Goal: Task Accomplishment & Management: Use online tool/utility

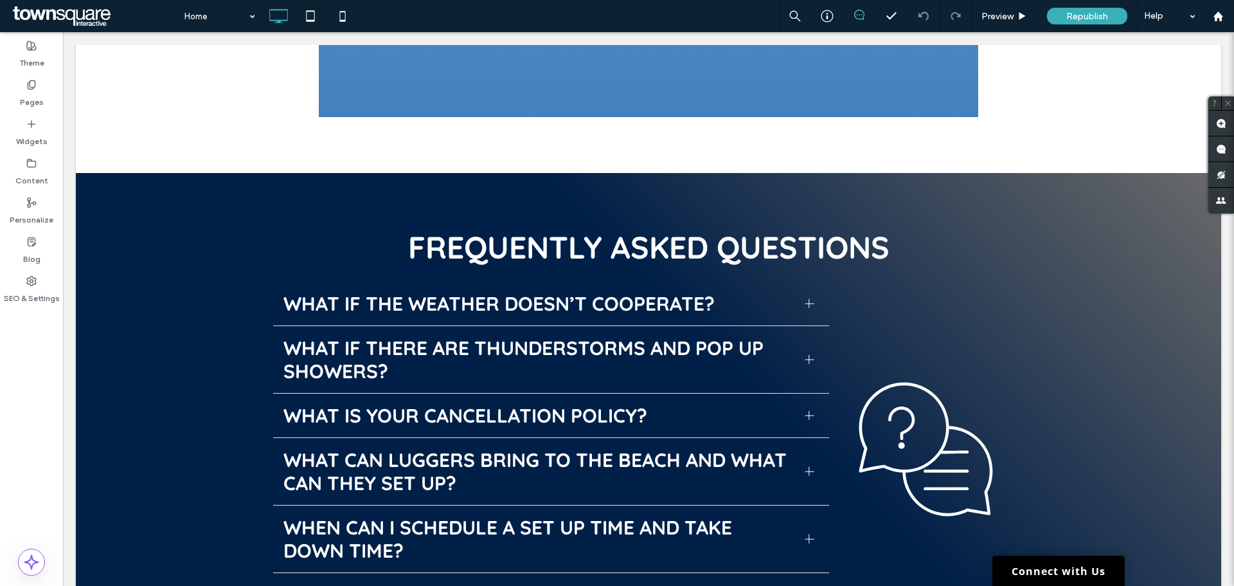
scroll to position [3793, 0]
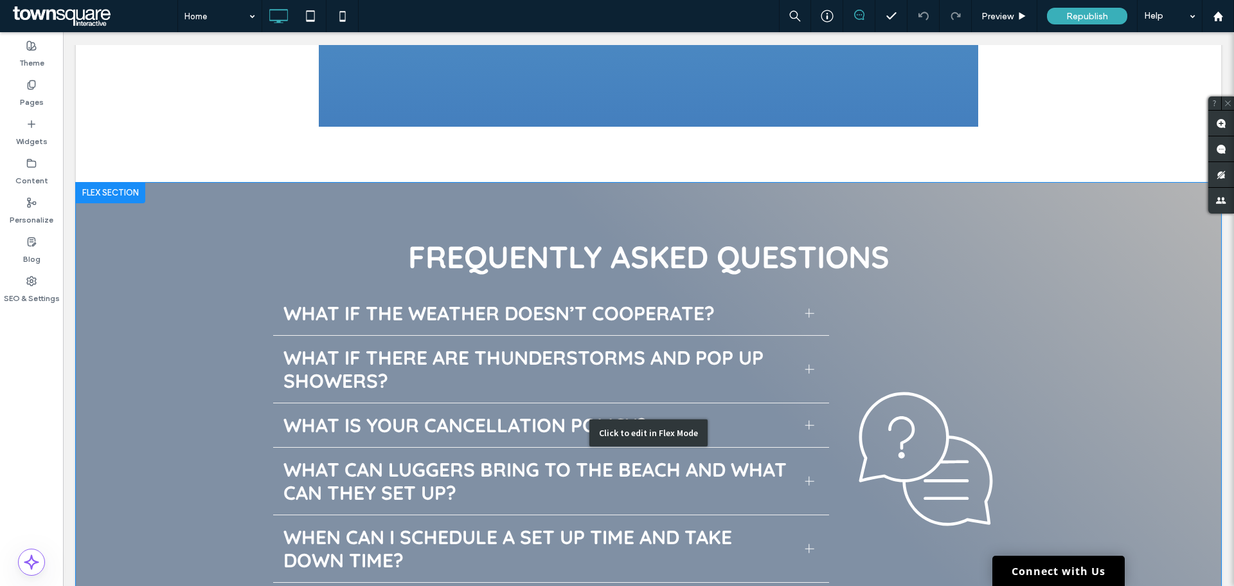
click at [191, 257] on div "Click to edit in Flex Mode" at bounding box center [649, 433] width 1146 height 500
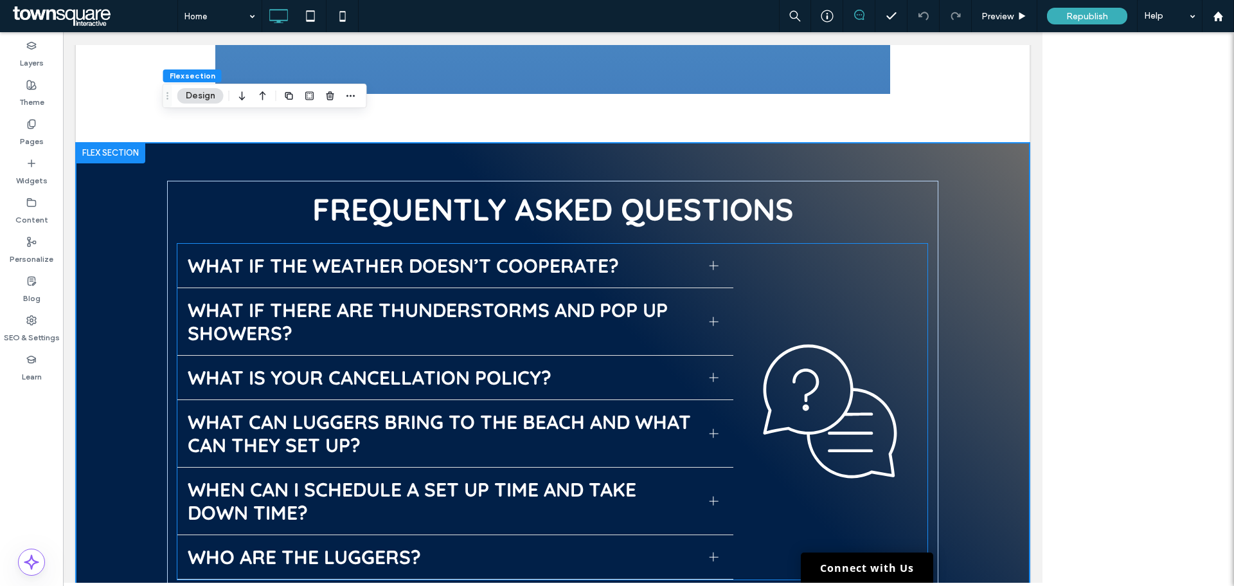
scroll to position [3846, 0]
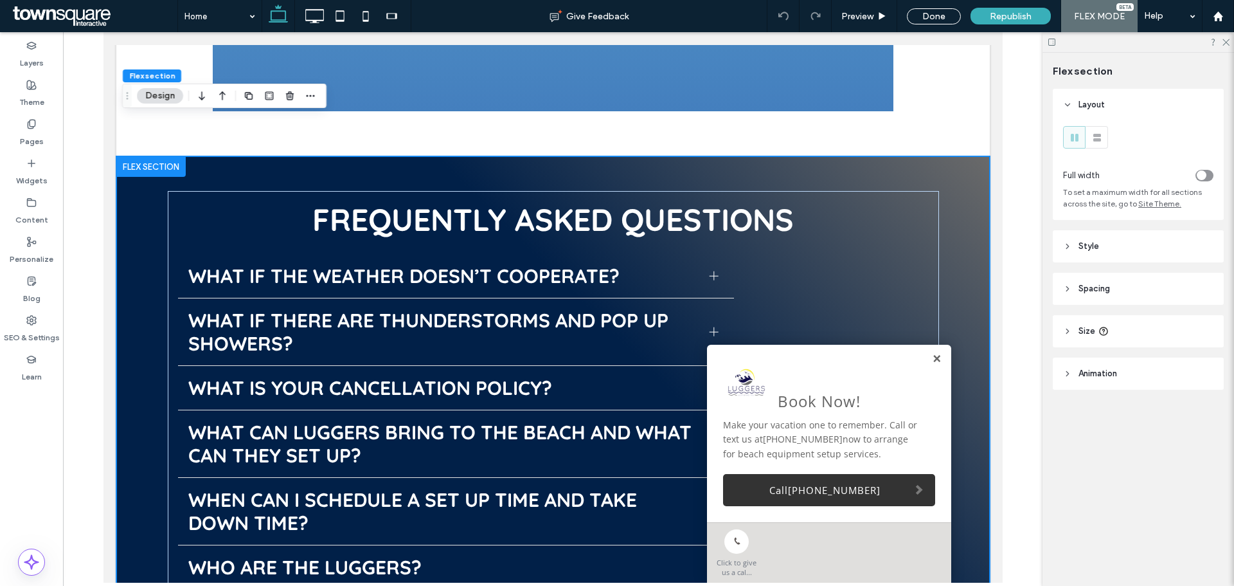
click at [932, 356] on link at bounding box center [937, 359] width 10 height 11
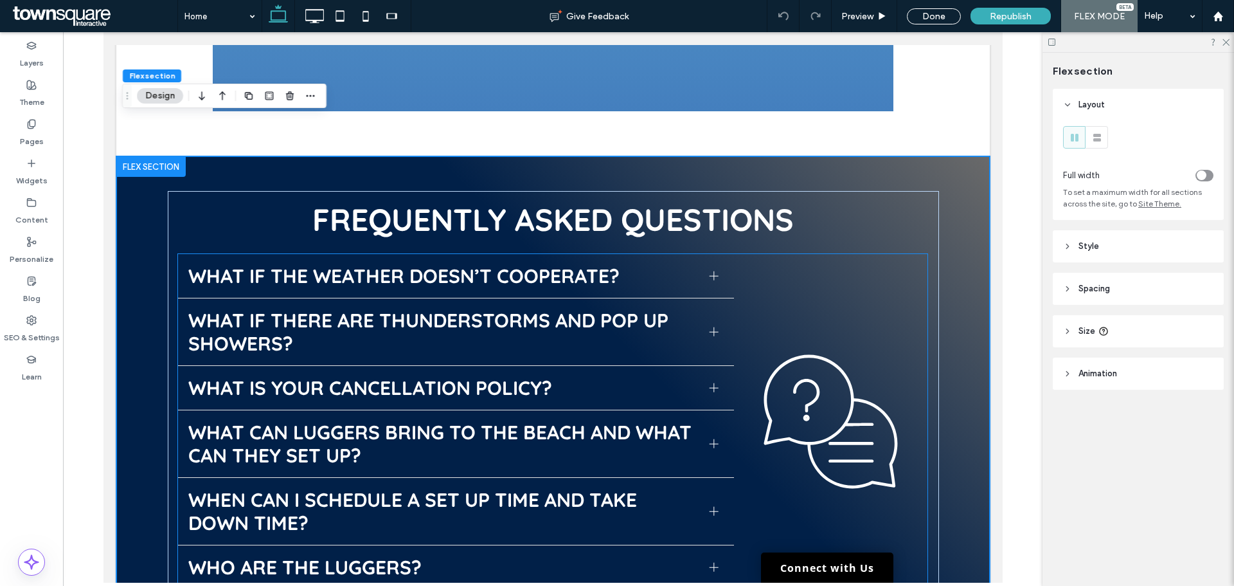
click at [840, 262] on div "What if the weather doesn’t cooperate? We keep a close eye on the forecasts. We…" at bounding box center [552, 422] width 750 height 336
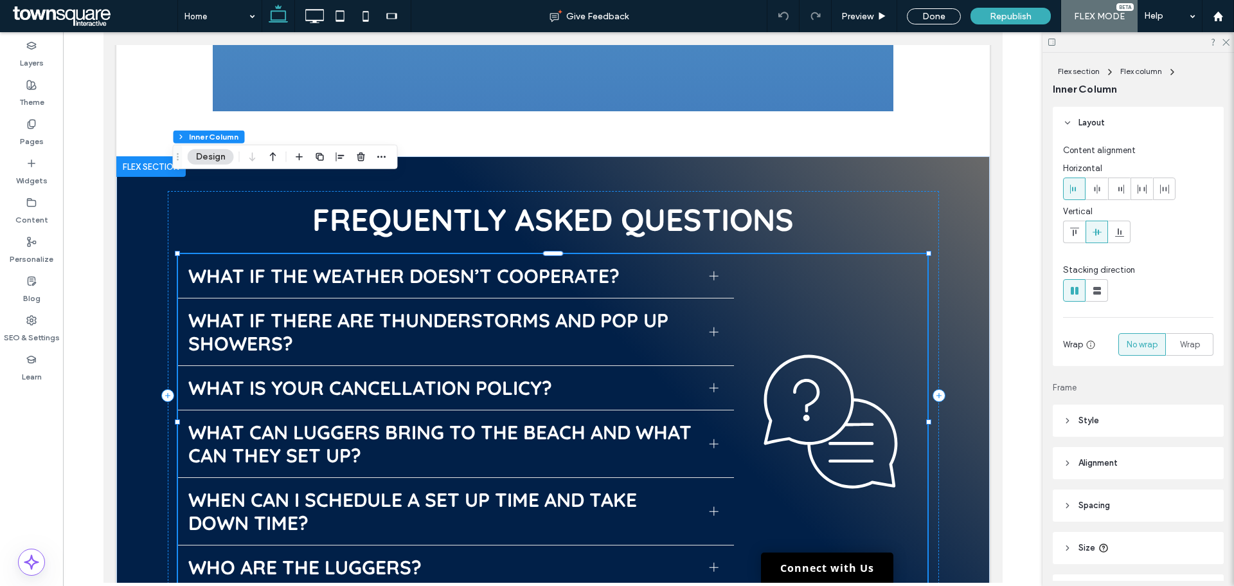
click at [209, 161] on button "Design" at bounding box center [211, 156] width 46 height 15
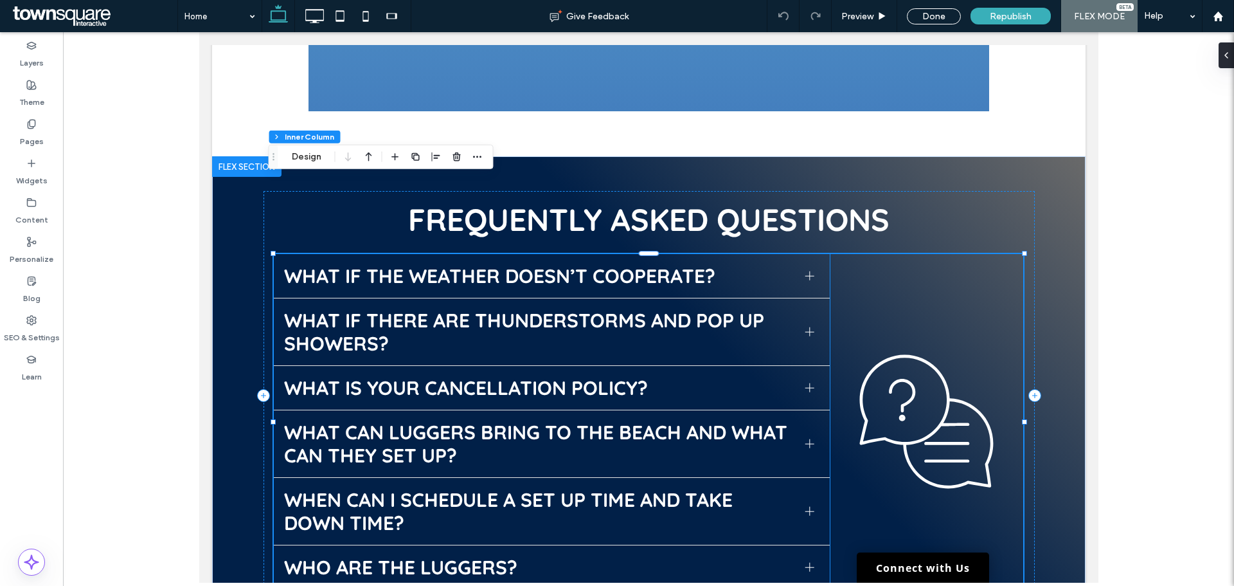
click at [464, 264] on span "What if the weather doesn’t cooperate?" at bounding box center [539, 275] width 511 height 23
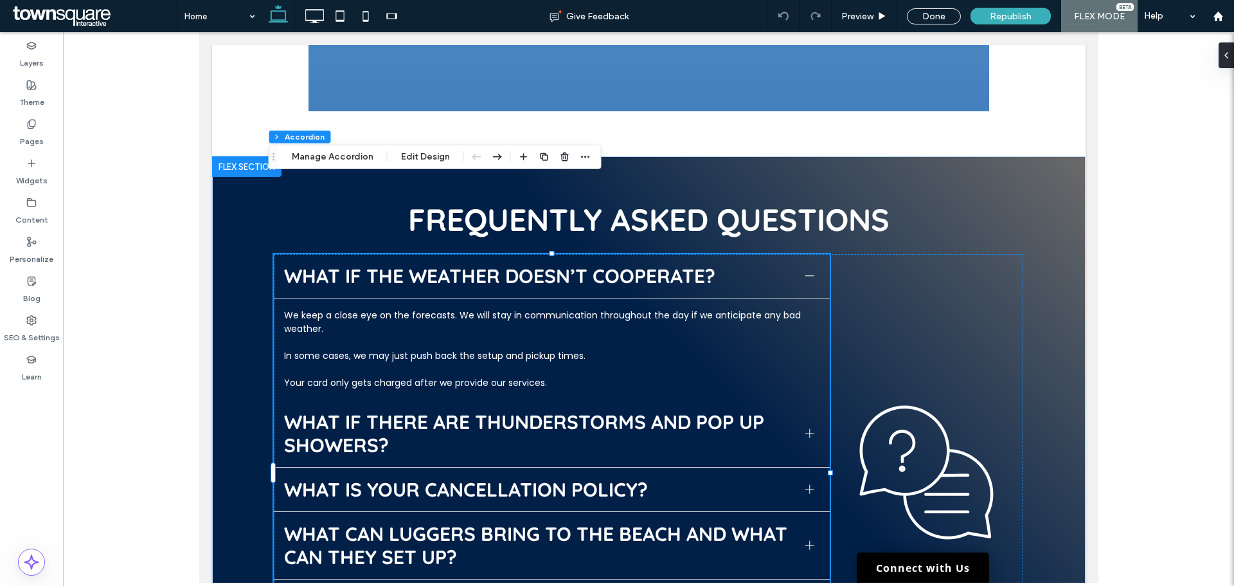
click at [424, 264] on span "What if the weather doesn’t cooperate?" at bounding box center [539, 275] width 511 height 23
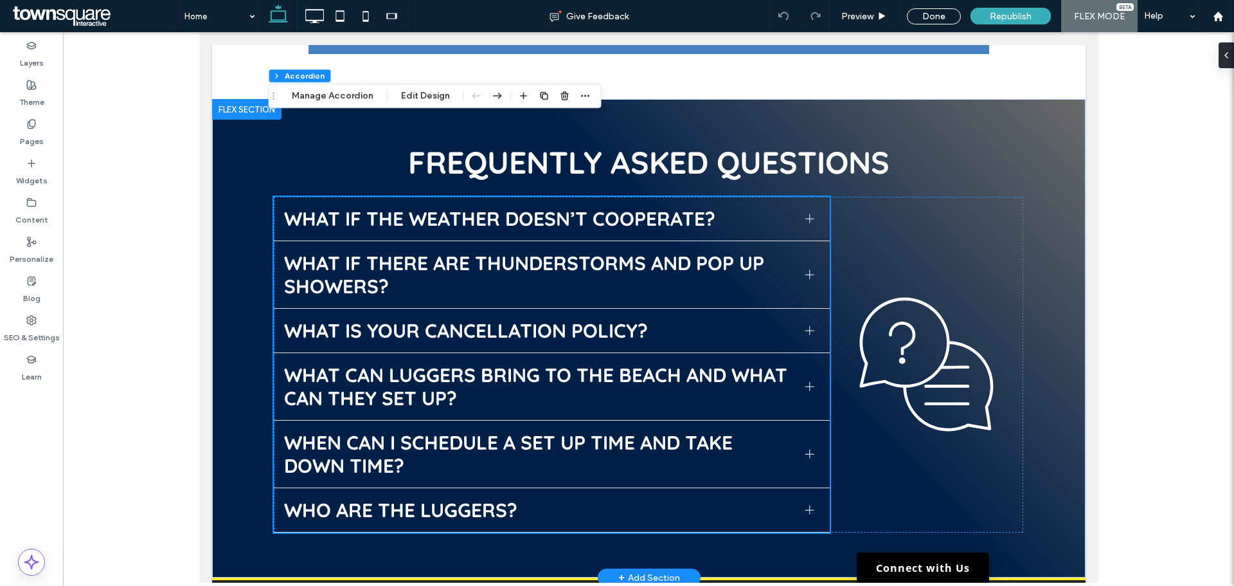
scroll to position [3882, 0]
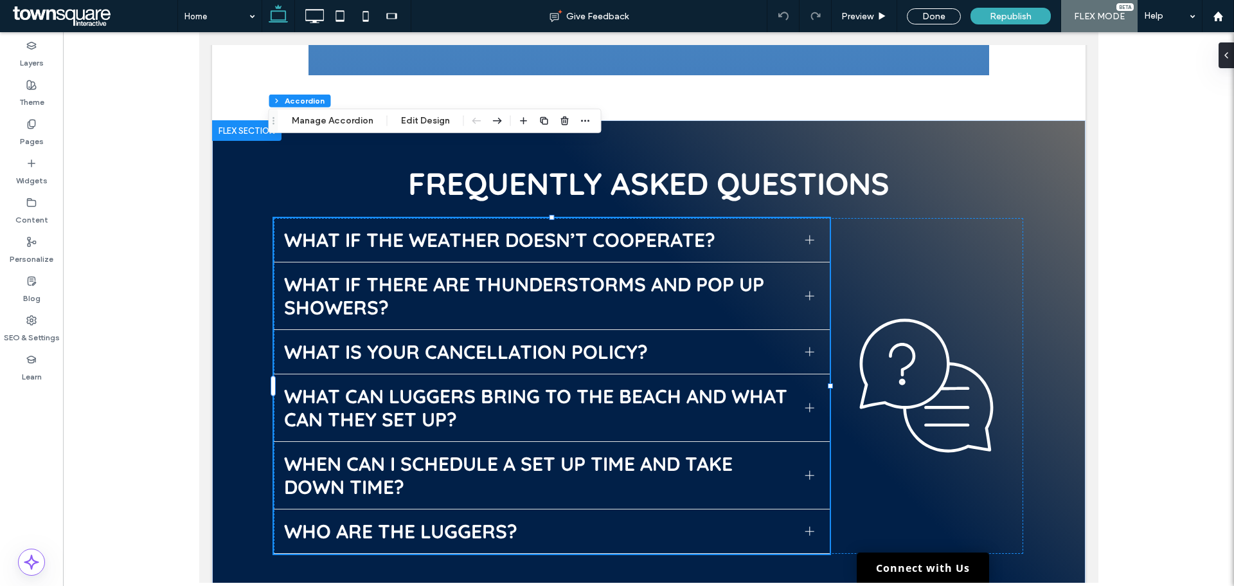
click at [511, 340] on span "What is your cancellation policy?" at bounding box center [539, 351] width 511 height 23
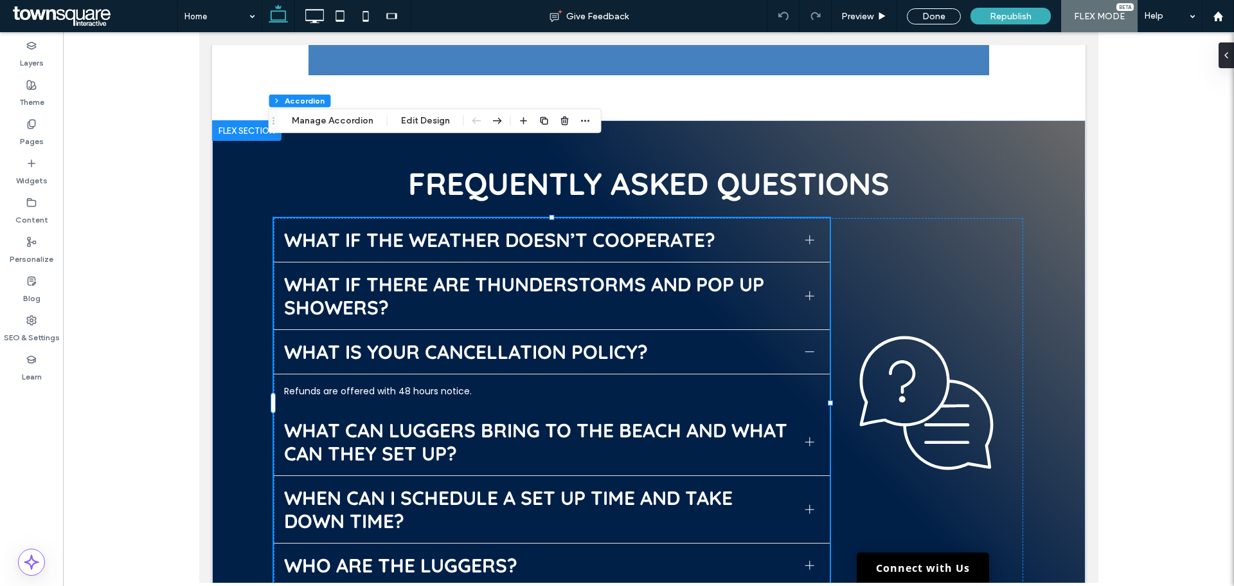
click at [511, 340] on span "What is your cancellation policy?" at bounding box center [539, 351] width 511 height 23
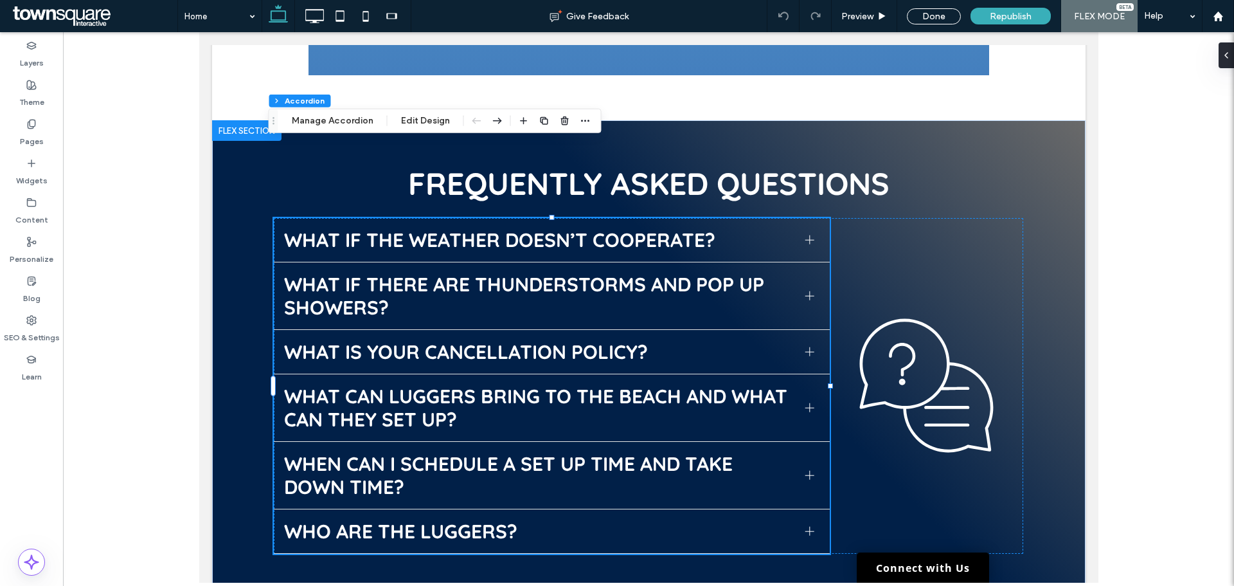
click at [498, 452] on span "When can I schedule a set up time and take down time?" at bounding box center [539, 475] width 511 height 46
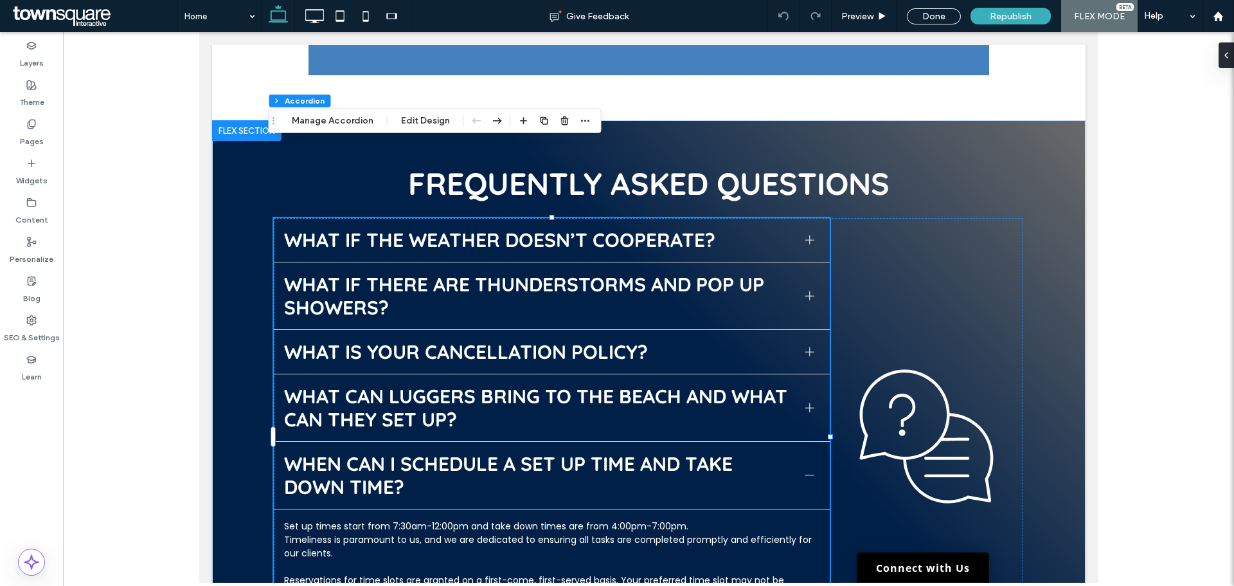
click at [498, 452] on span "When can I schedule a set up time and take down time?" at bounding box center [539, 475] width 511 height 46
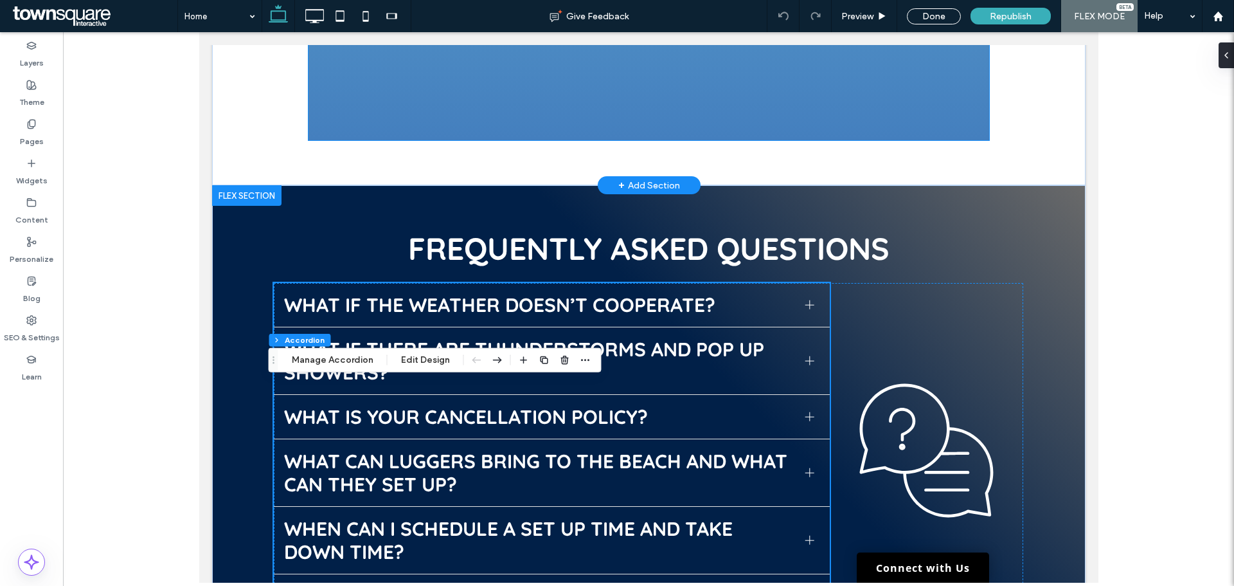
scroll to position [3817, 0]
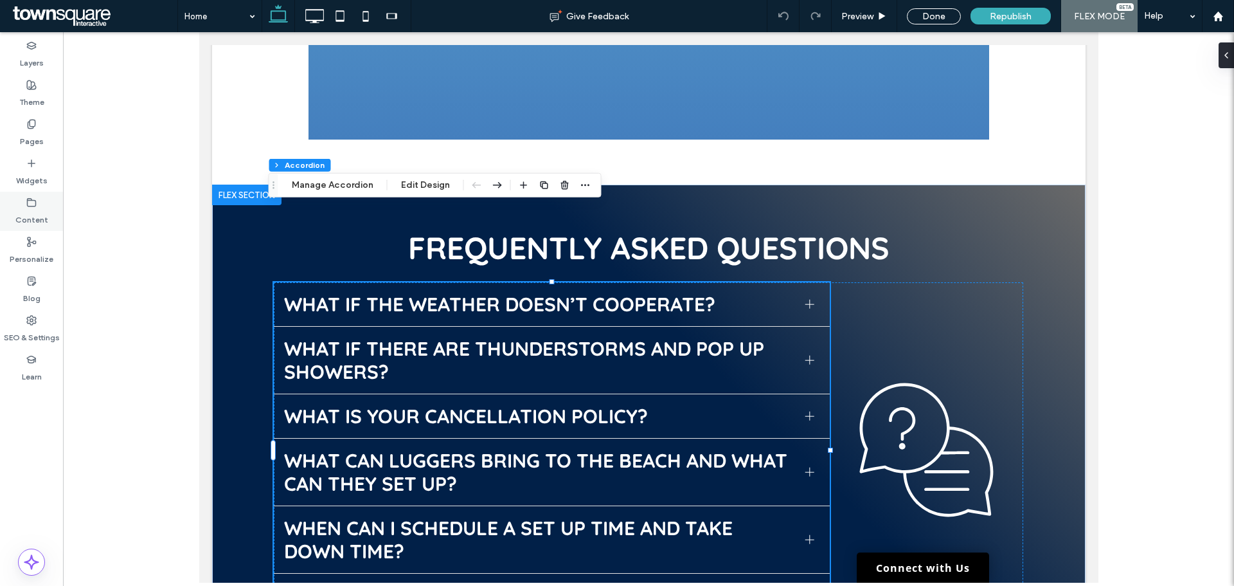
click at [33, 218] on label "Content" at bounding box center [31, 217] width 33 height 18
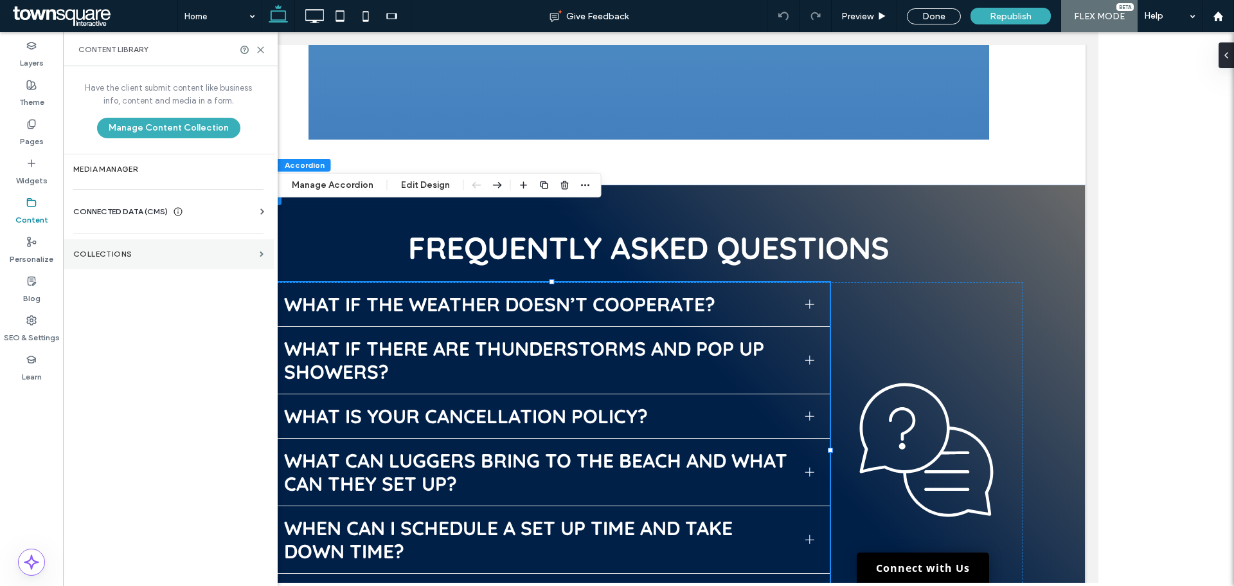
click at [109, 246] on section "Collections" at bounding box center [168, 254] width 211 height 30
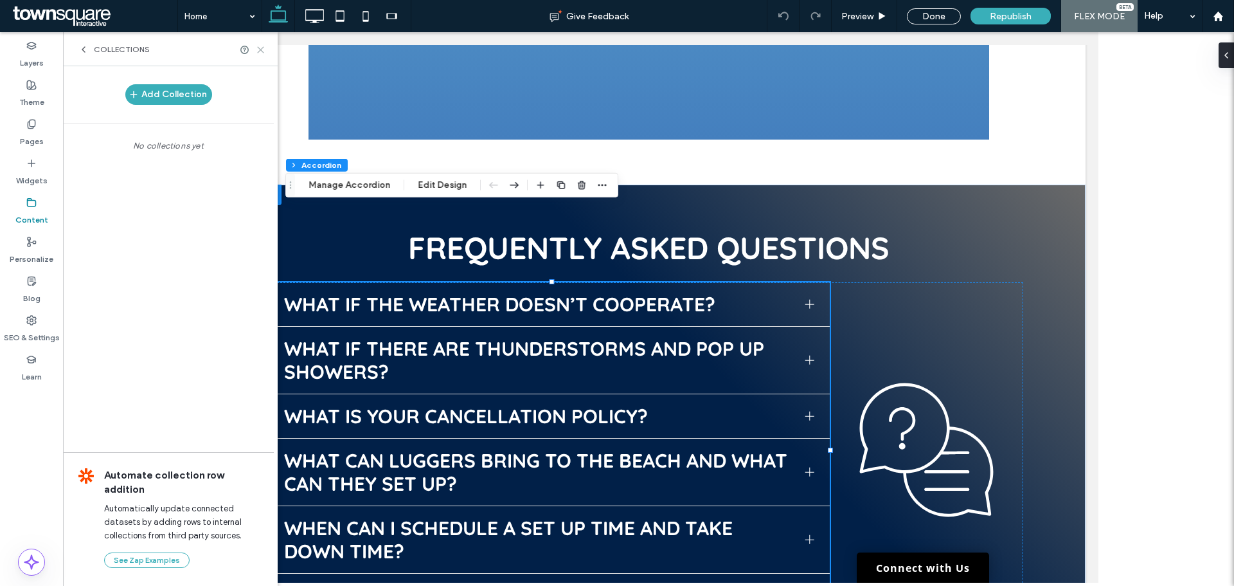
click at [260, 45] on icon at bounding box center [261, 50] width 10 height 10
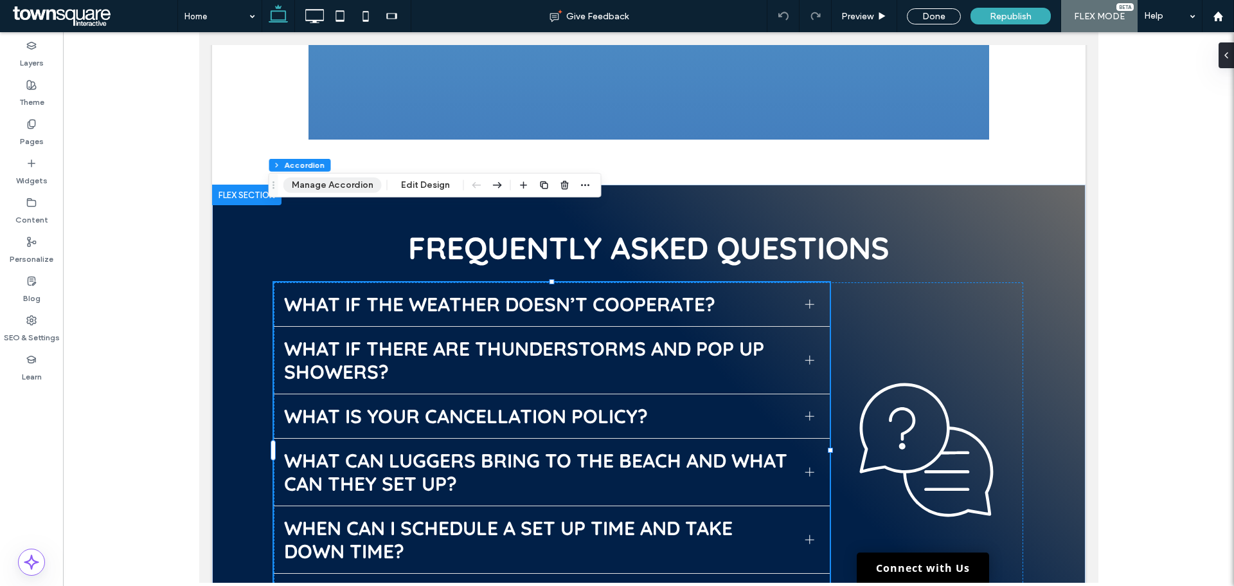
click at [331, 184] on button "Manage Accordion" at bounding box center [333, 184] width 98 height 15
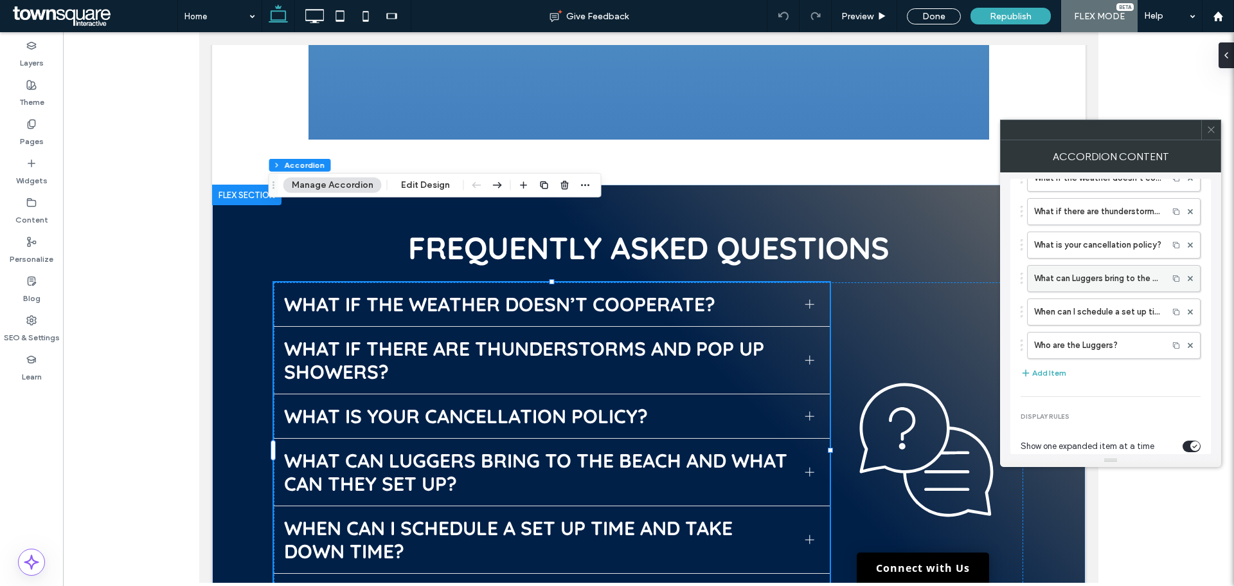
scroll to position [0, 0]
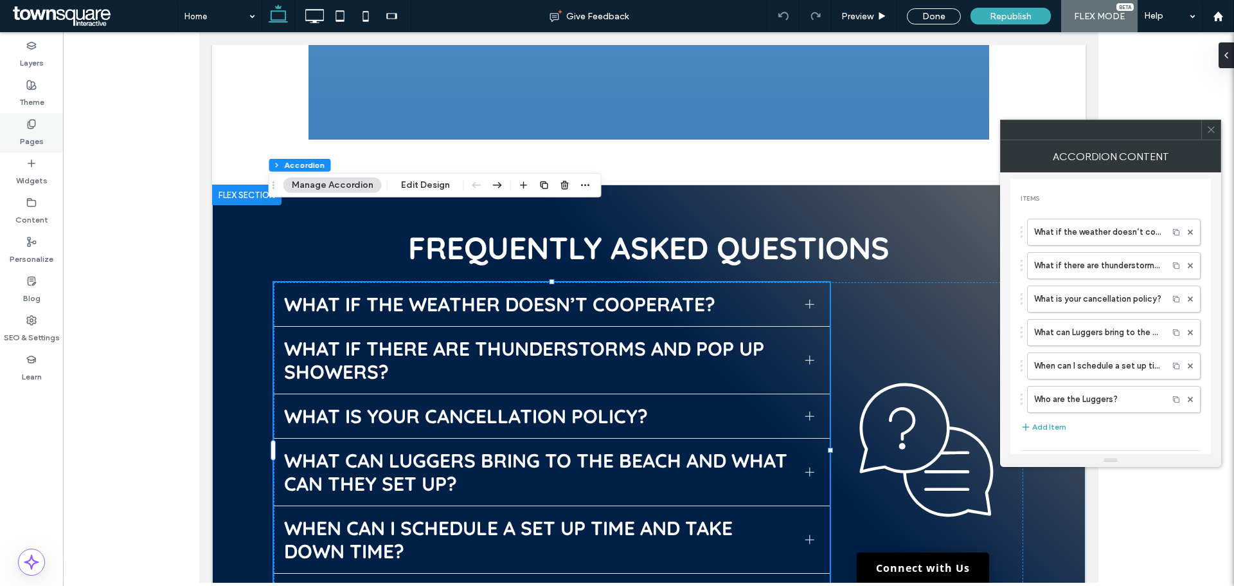
click at [25, 136] on label "Pages" at bounding box center [32, 138] width 24 height 18
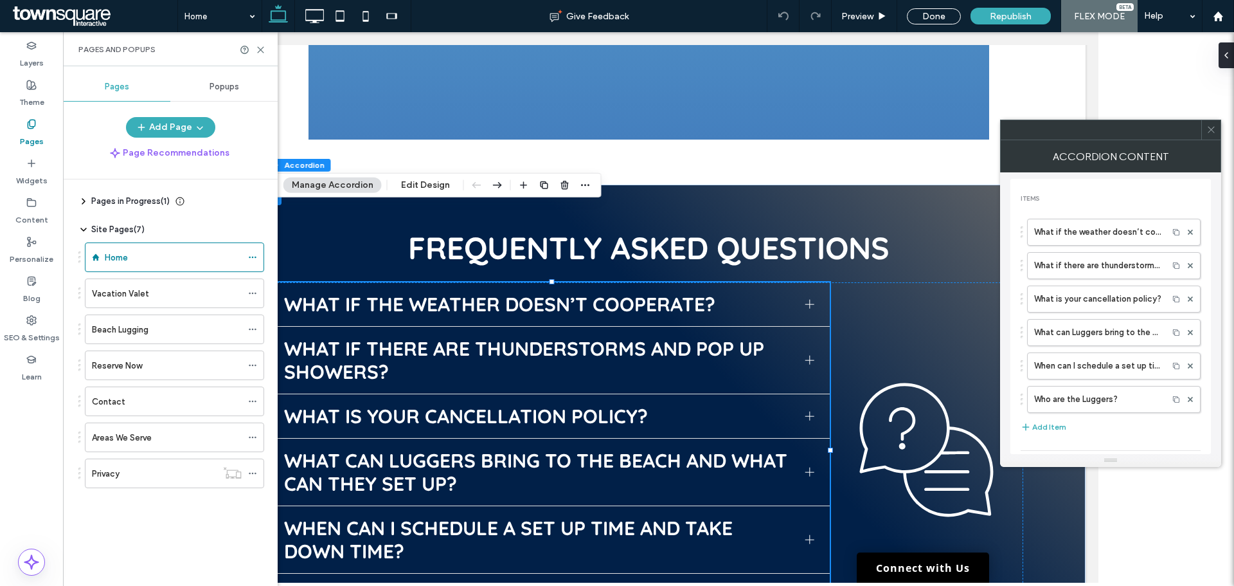
click at [103, 201] on span "Pages in Progress ( 1 )" at bounding box center [130, 201] width 78 height 13
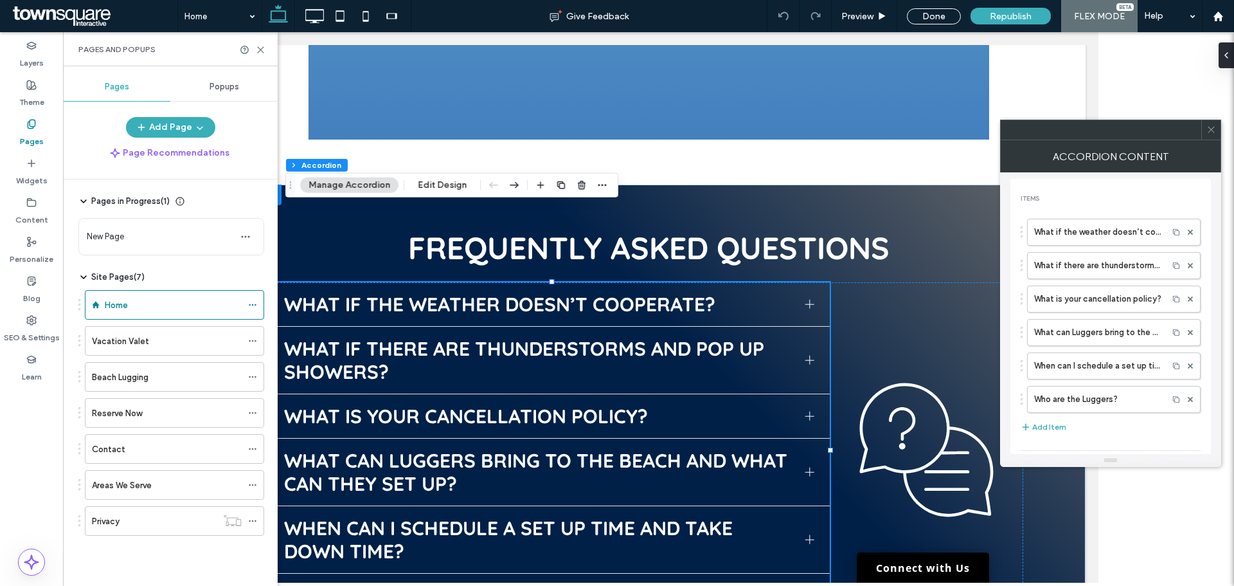
click at [103, 201] on span "Pages in Progress ( 1 )" at bounding box center [130, 201] width 78 height 13
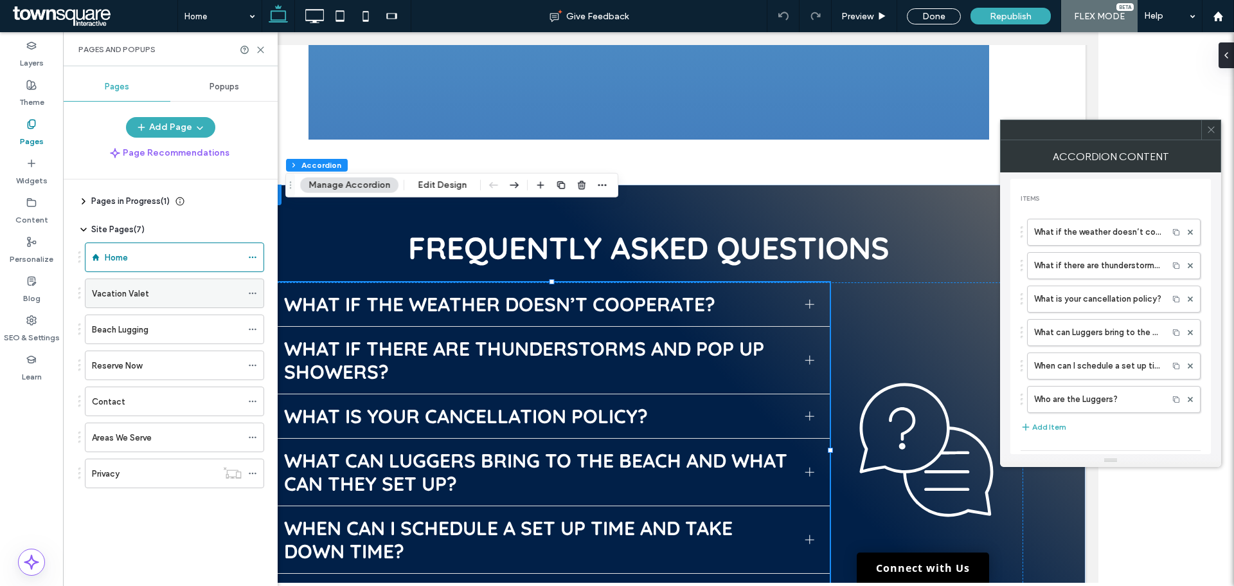
click at [116, 289] on label "Vacation Valet" at bounding box center [120, 293] width 57 height 23
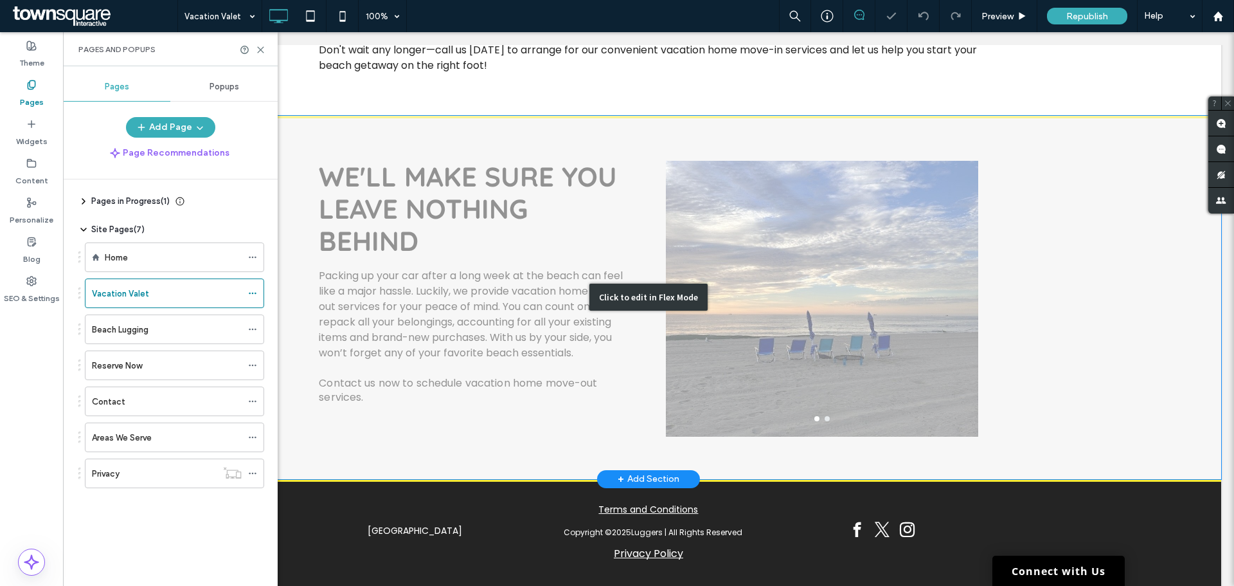
scroll to position [487, 0]
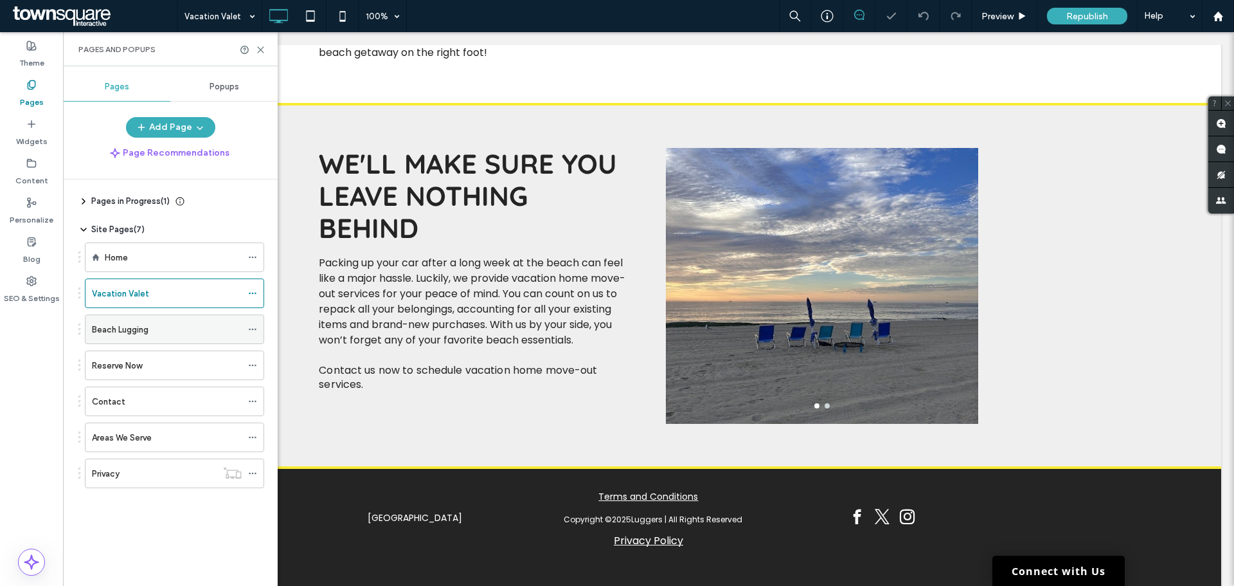
click at [120, 330] on label "Beach Lugging" at bounding box center [120, 329] width 57 height 23
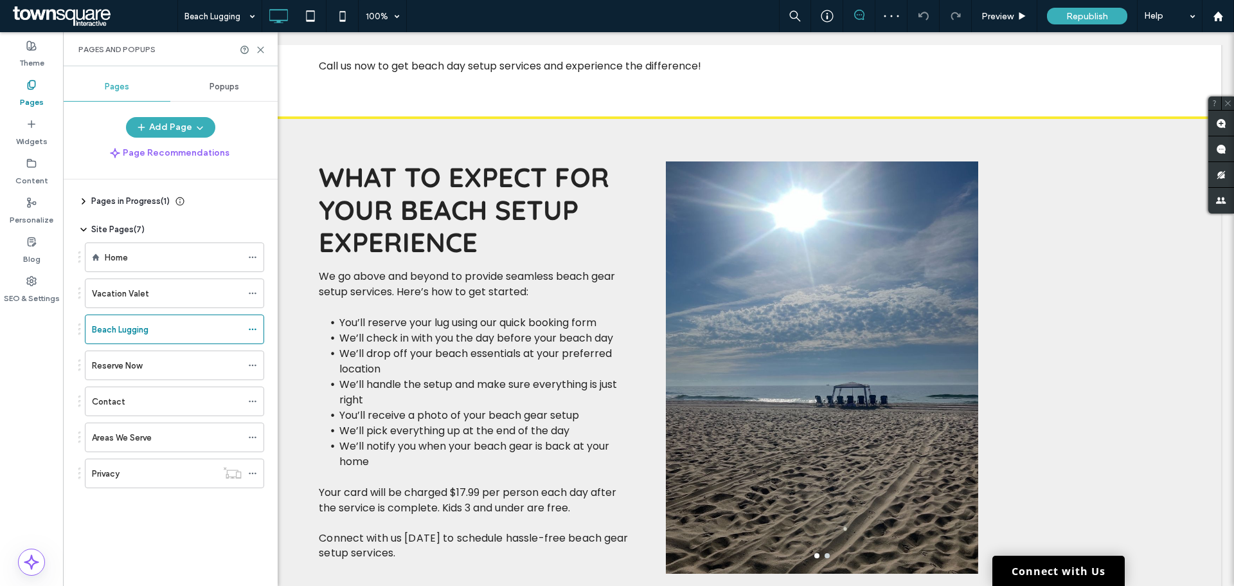
scroll to position [623, 0]
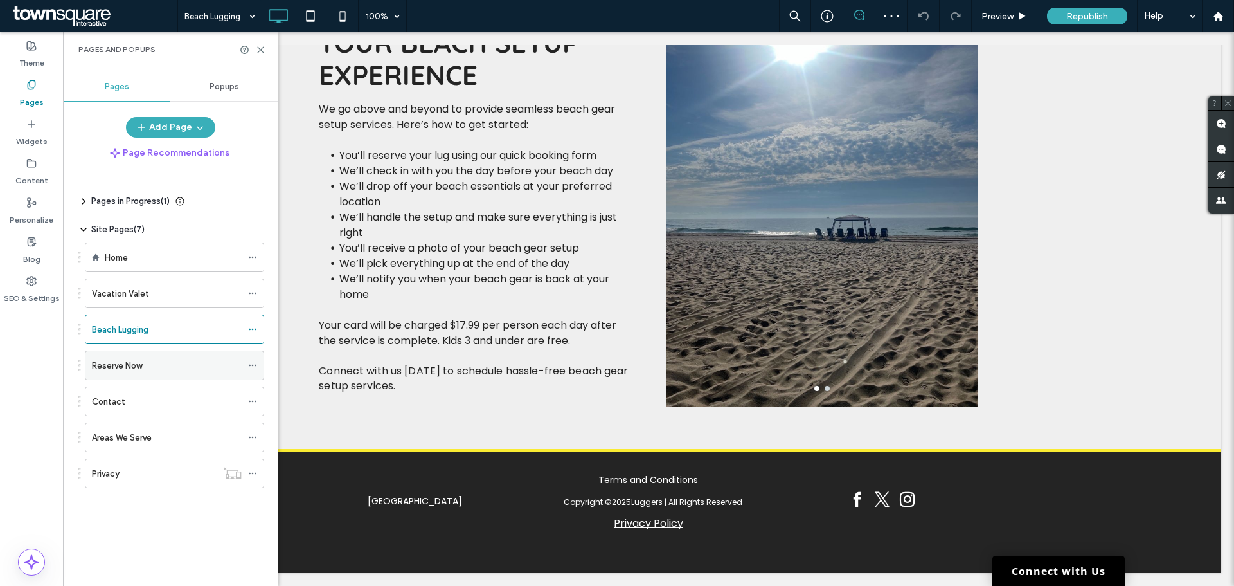
click at [127, 356] on div "Reserve Now" at bounding box center [167, 365] width 150 height 28
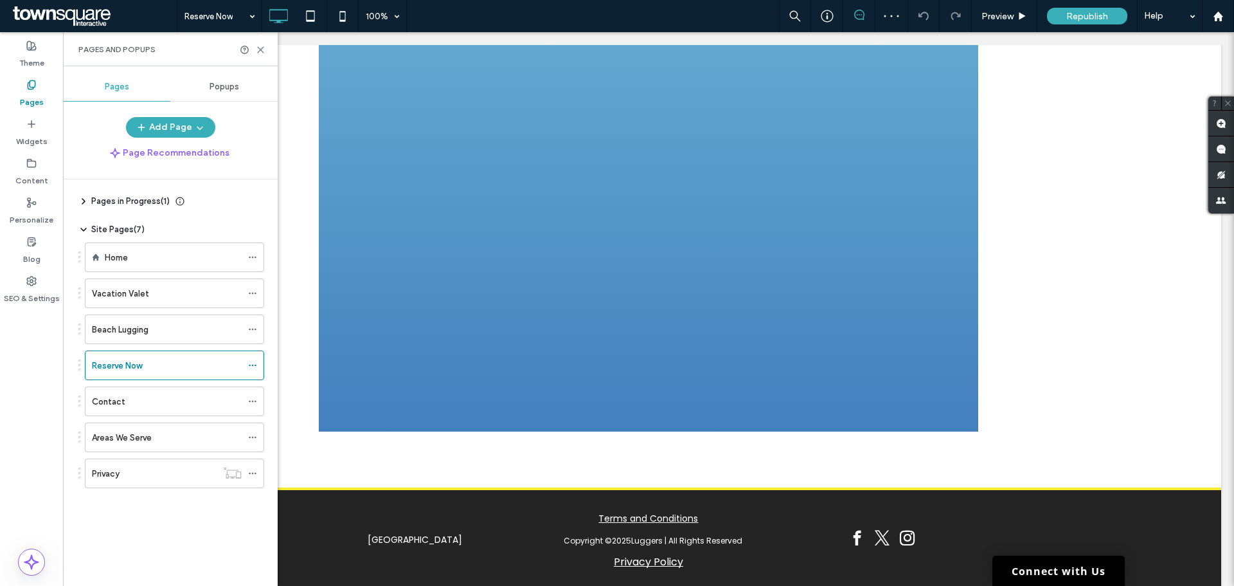
scroll to position [809, 0]
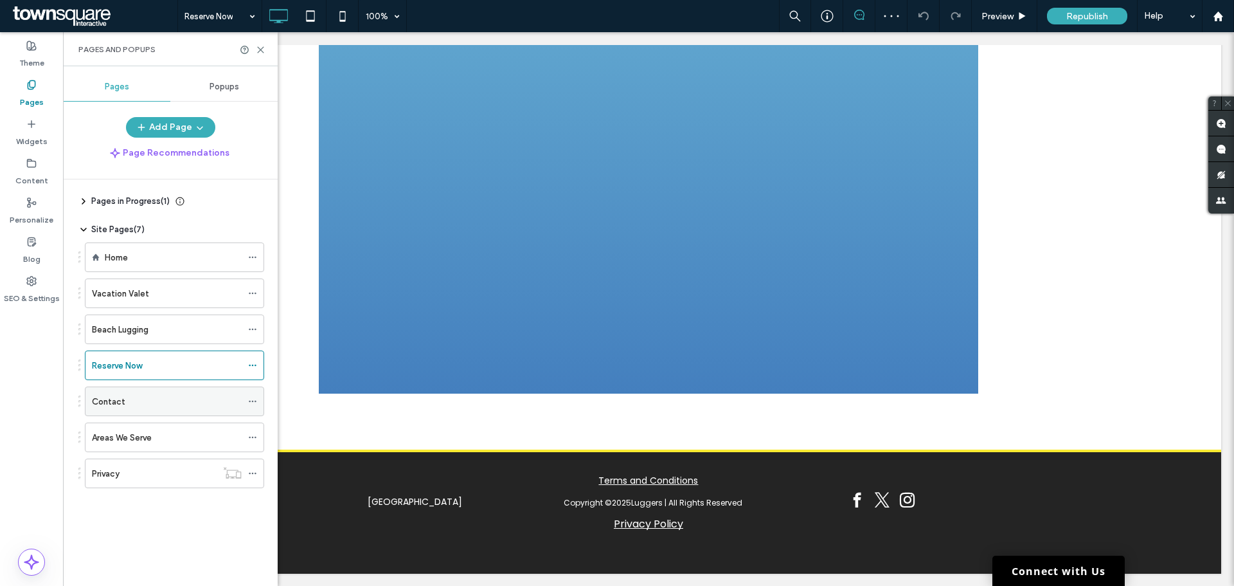
click at [111, 393] on div "Contact" at bounding box center [167, 401] width 150 height 28
click at [115, 437] on label "Areas We Serve" at bounding box center [122, 437] width 60 height 23
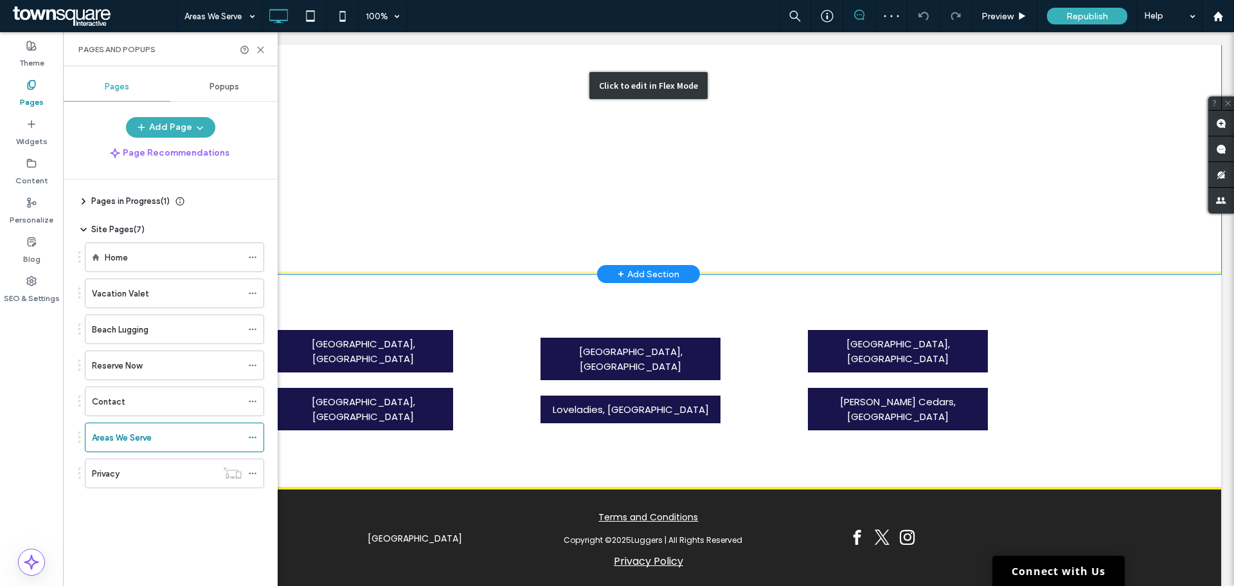
scroll to position [341, 0]
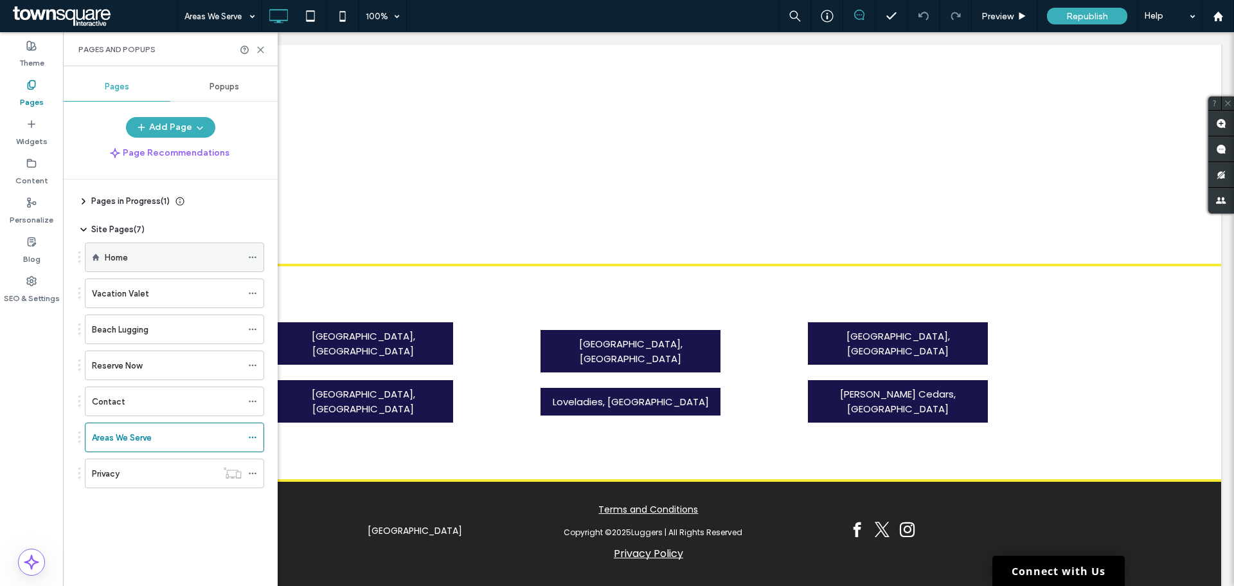
click at [116, 257] on label "Home" at bounding box center [116, 257] width 23 height 23
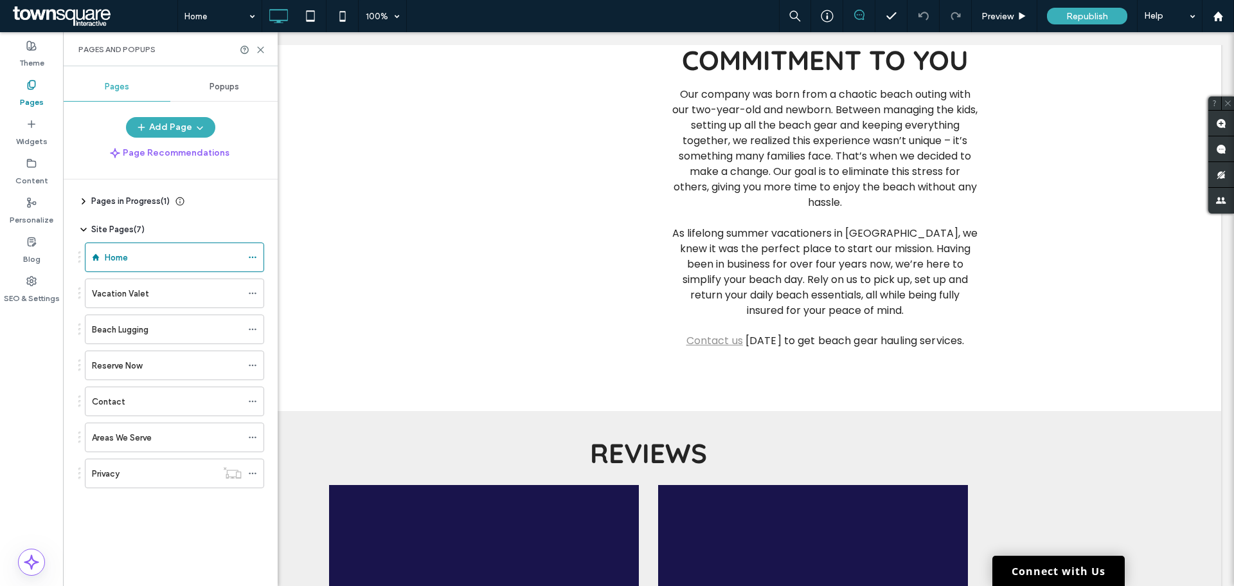
scroll to position [1695, 0]
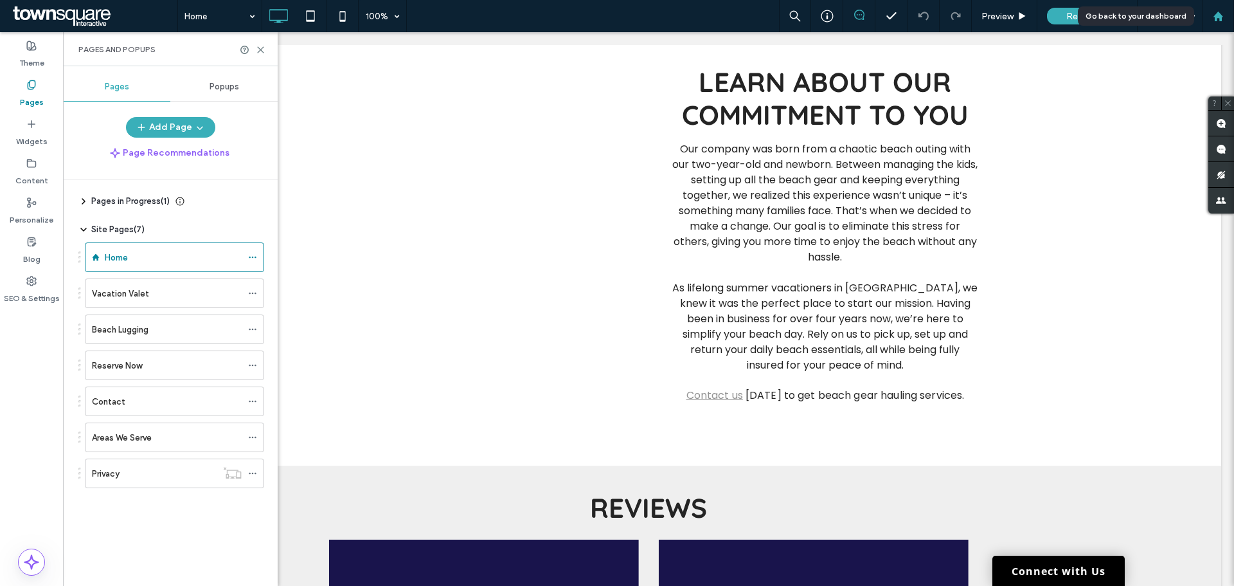
click at [1213, 6] on div at bounding box center [1218, 16] width 32 height 32
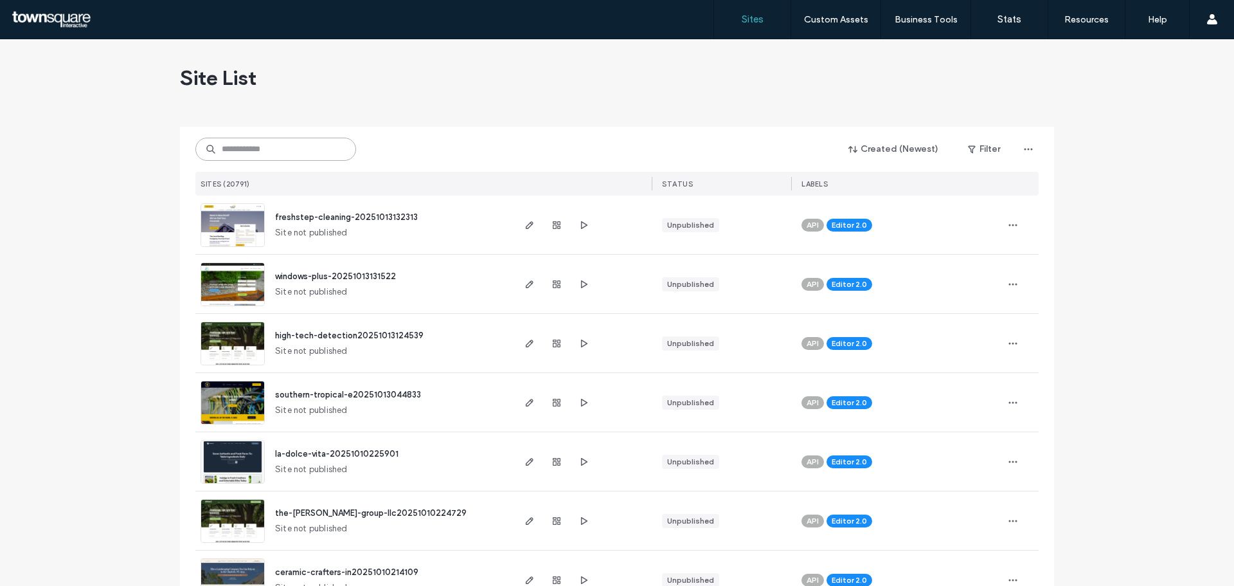
click at [284, 153] on input at bounding box center [275, 149] width 161 height 23
paste input "**********"
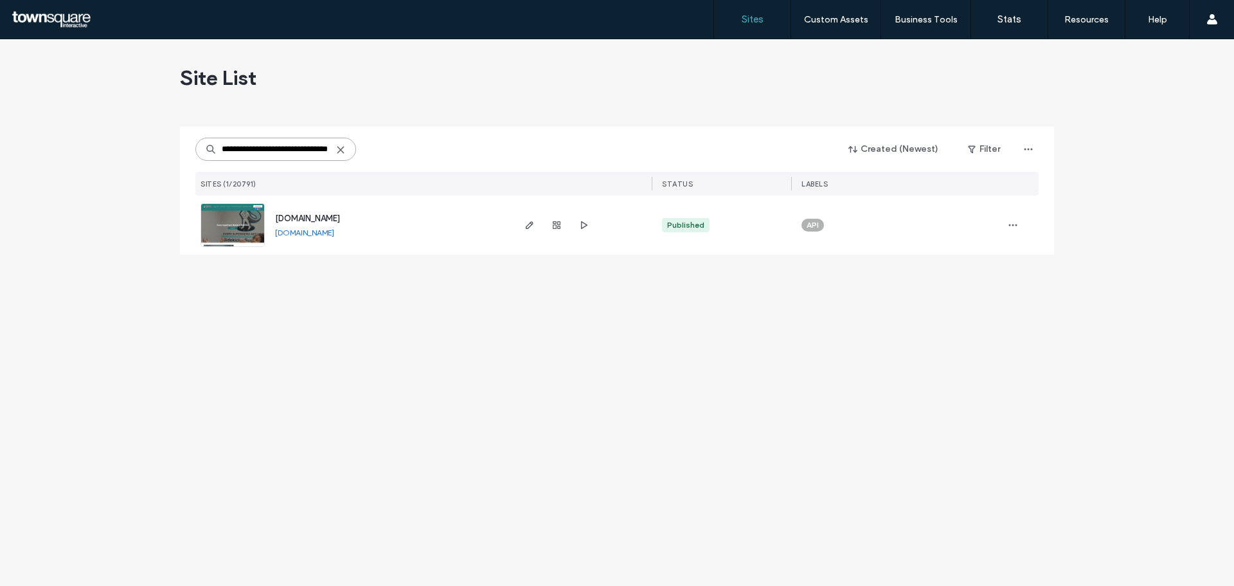
type input "**********"
click at [340, 219] on span "[DOMAIN_NAME]" at bounding box center [307, 218] width 65 height 10
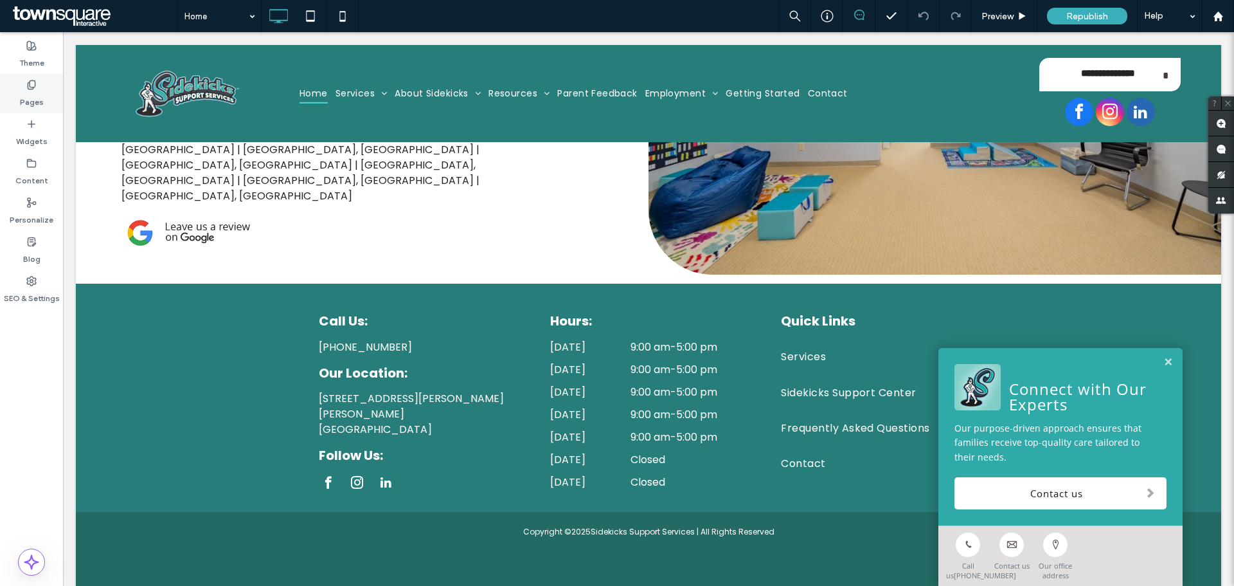
click at [35, 98] on label "Pages" at bounding box center [32, 99] width 24 height 18
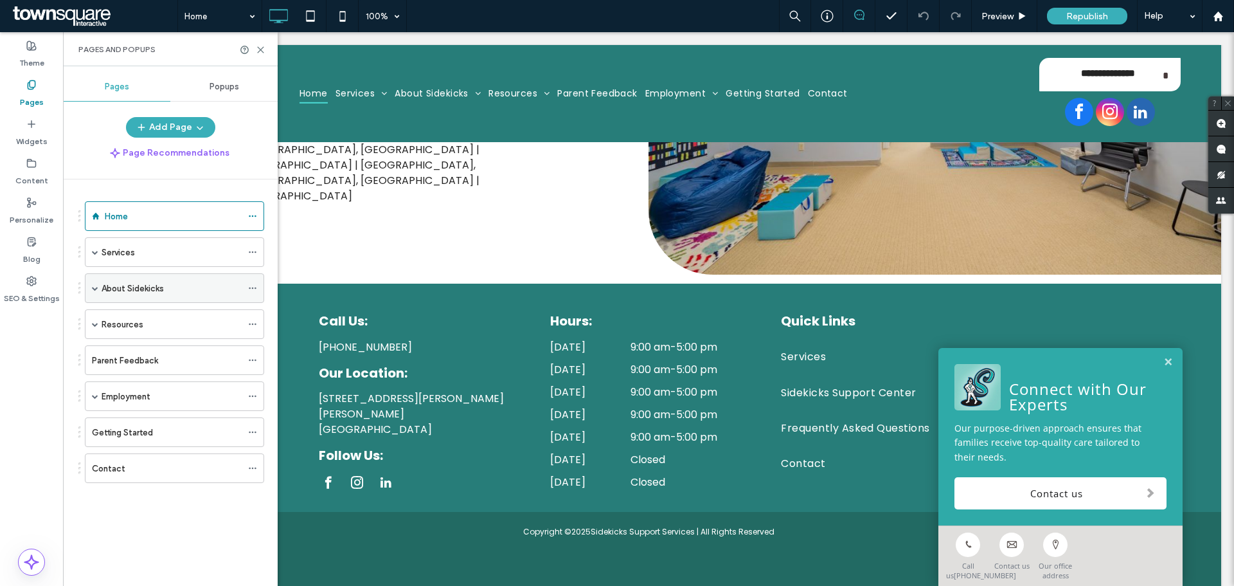
click at [93, 285] on span at bounding box center [95, 288] width 6 height 6
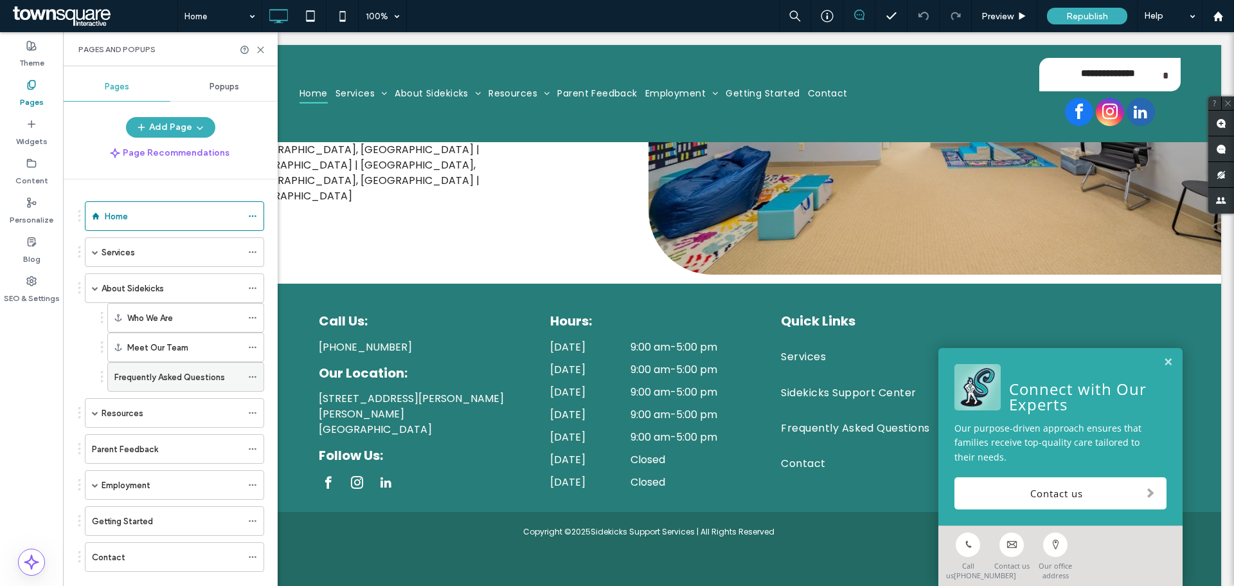
click at [147, 371] on label "Frequently Asked Questions" at bounding box center [169, 377] width 111 height 23
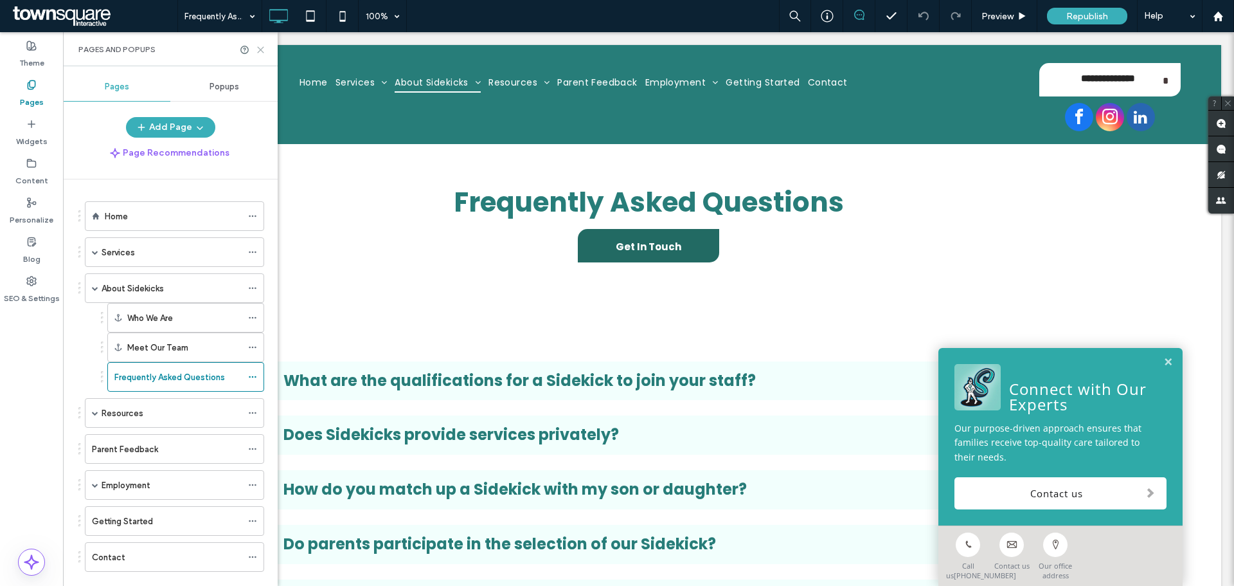
click at [265, 46] on icon at bounding box center [261, 50] width 10 height 10
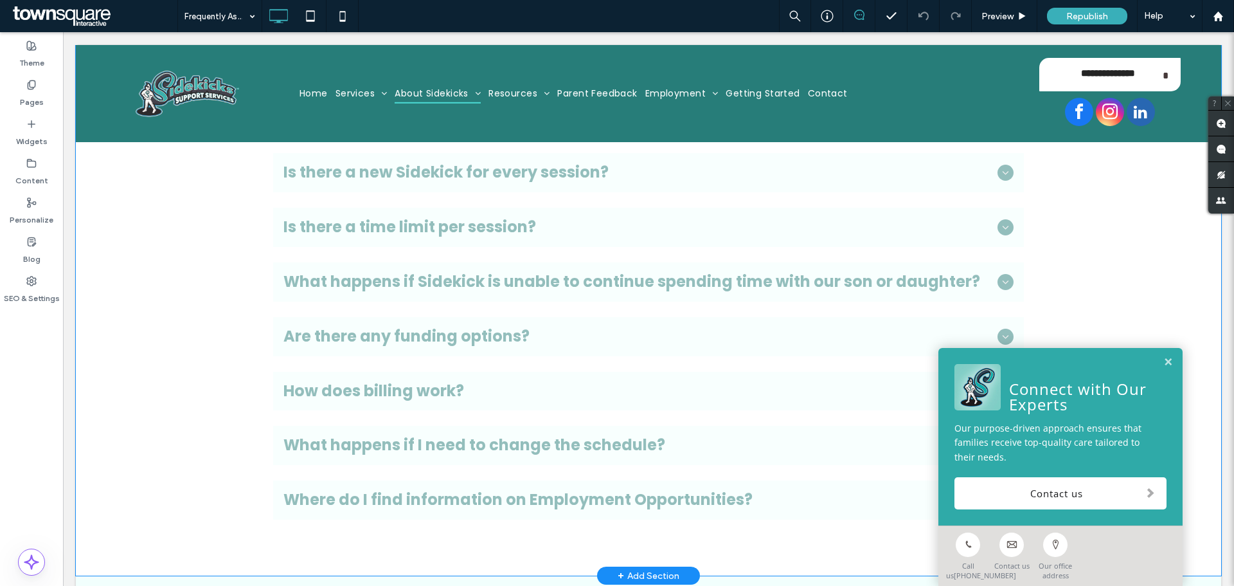
click at [174, 386] on div "Click to edit in Flex Mode" at bounding box center [649, 54] width 1146 height 1042
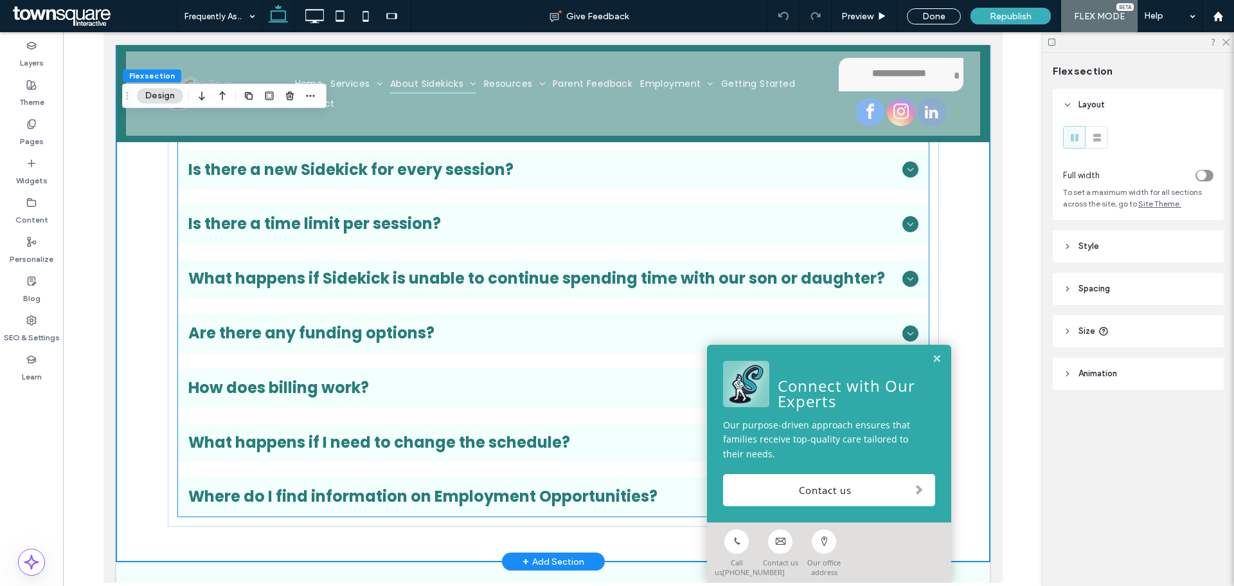
scroll to position [761, 0]
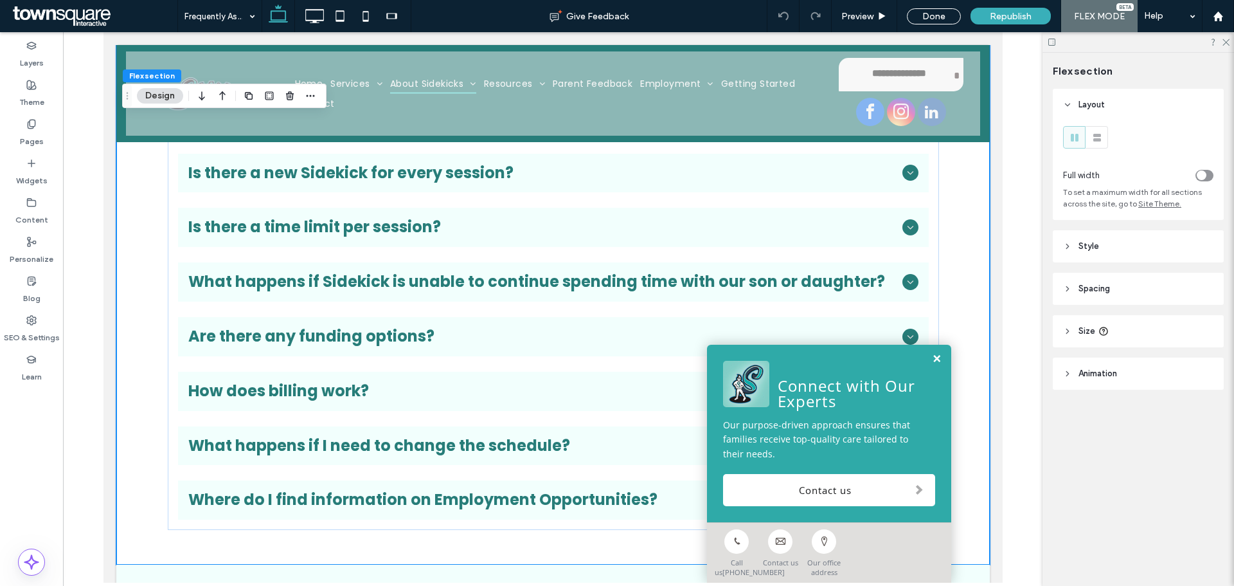
click at [932, 354] on link at bounding box center [937, 359] width 10 height 11
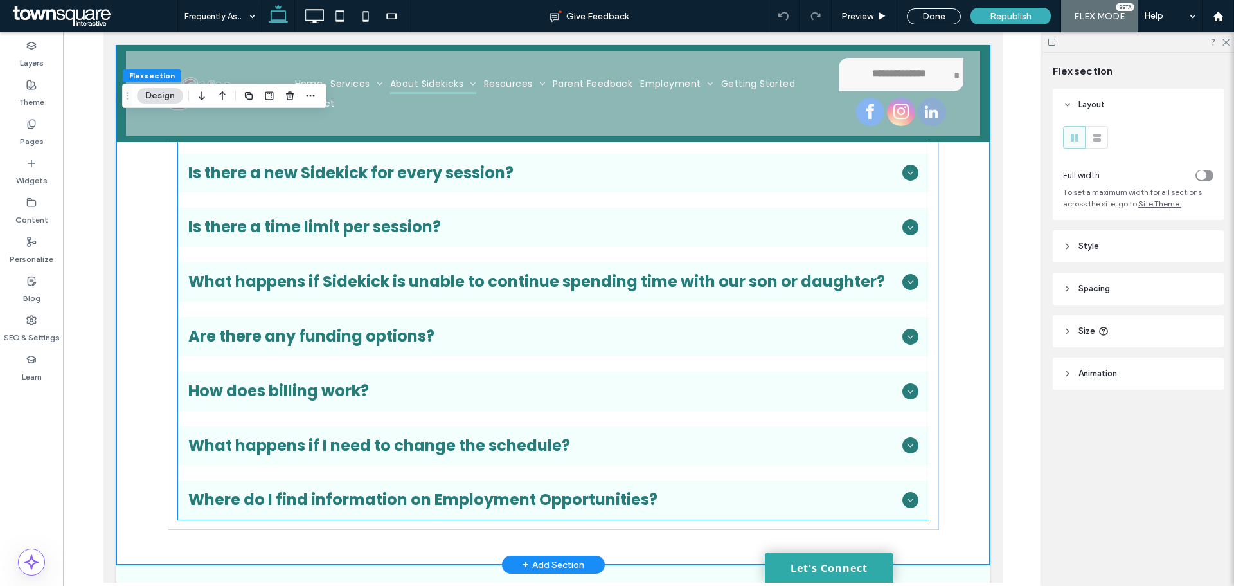
click at [364, 384] on span "How does billing work?" at bounding box center [542, 391] width 709 height 19
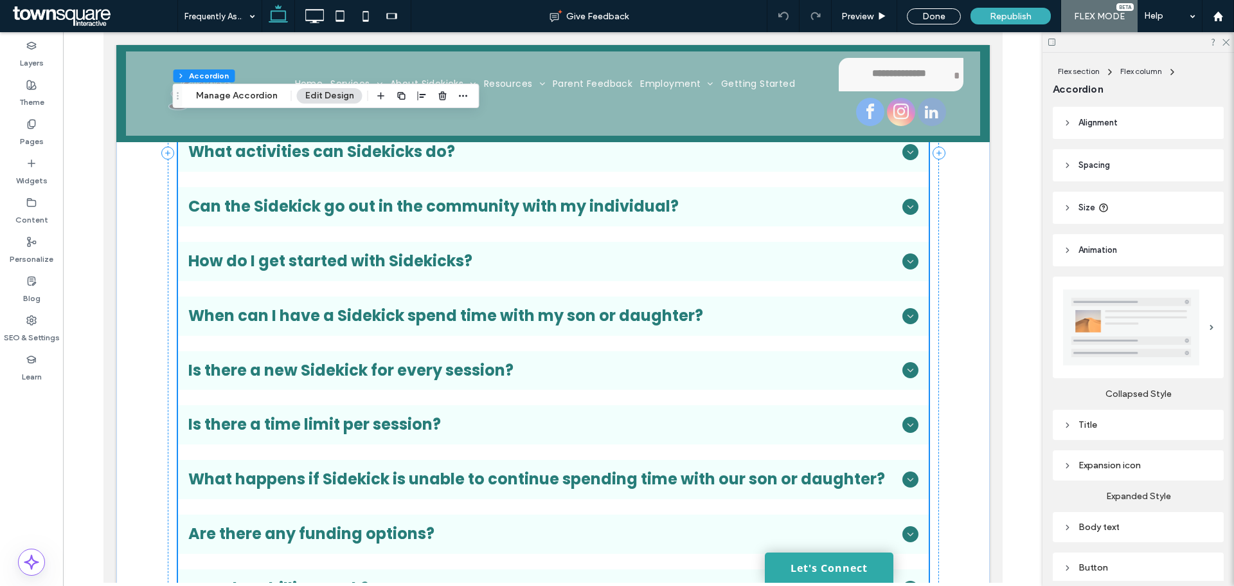
scroll to position [958, 0]
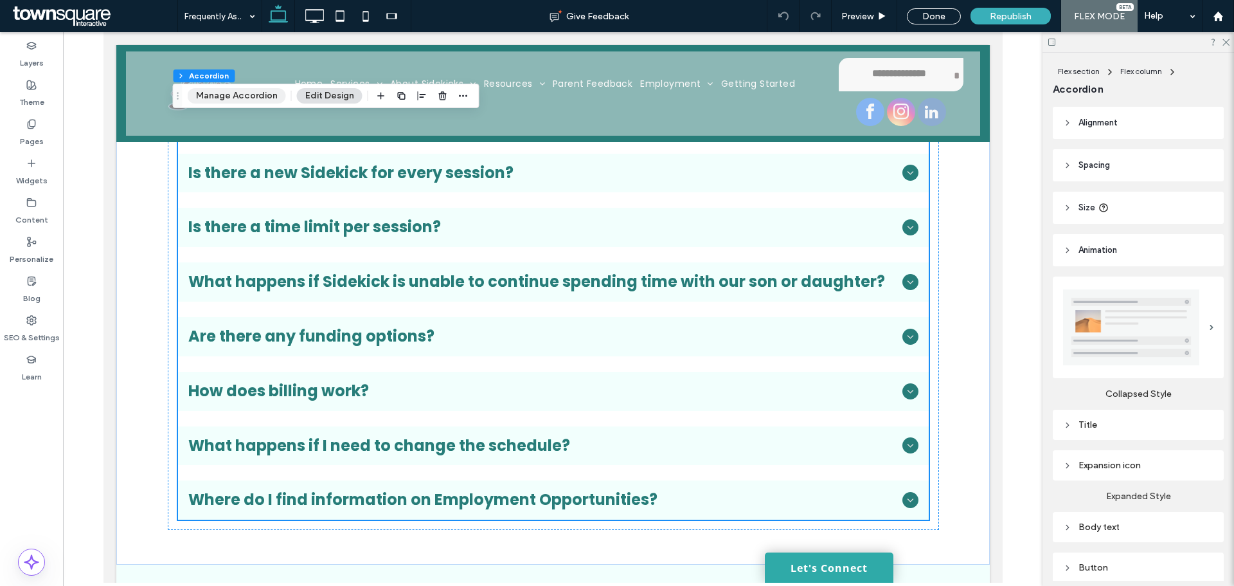
click at [255, 94] on button "Manage Accordion" at bounding box center [237, 95] width 98 height 15
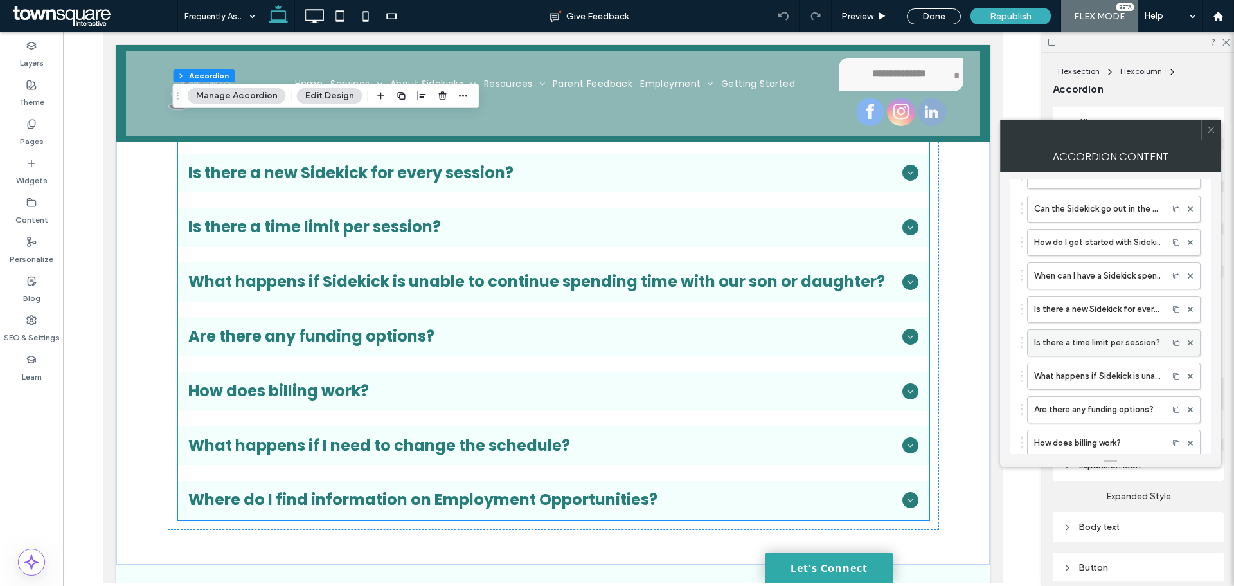
scroll to position [321, 0]
click at [1070, 381] on label "How does billing work?" at bounding box center [1097, 379] width 127 height 26
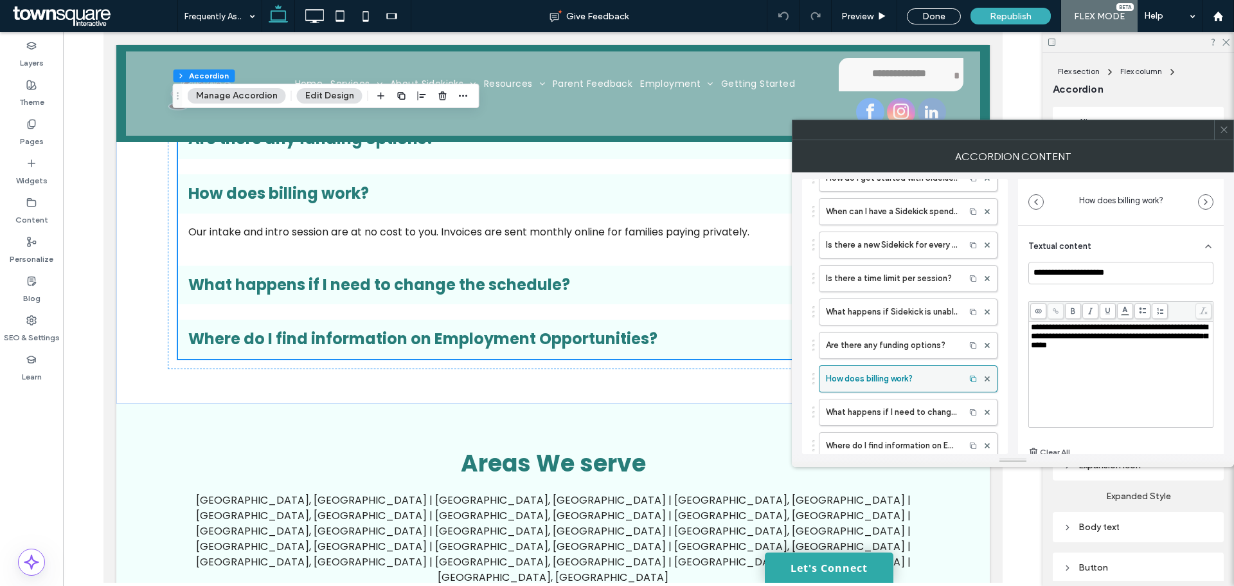
scroll to position [761, 0]
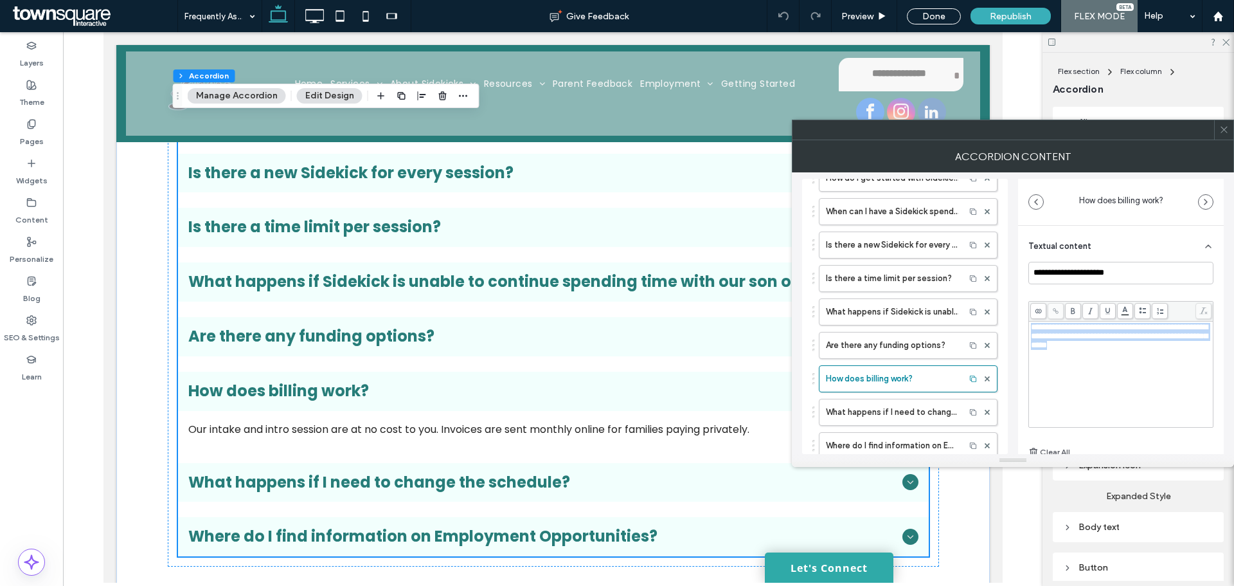
drag, startPoint x: 1138, startPoint y: 352, endPoint x: 1020, endPoint y: 329, distance: 120.0
click at [1020, 329] on div "**********" at bounding box center [1121, 385] width 206 height 318
click at [1109, 350] on div "**********" at bounding box center [1121, 336] width 181 height 27
click at [1225, 135] on span at bounding box center [1225, 129] width 10 height 19
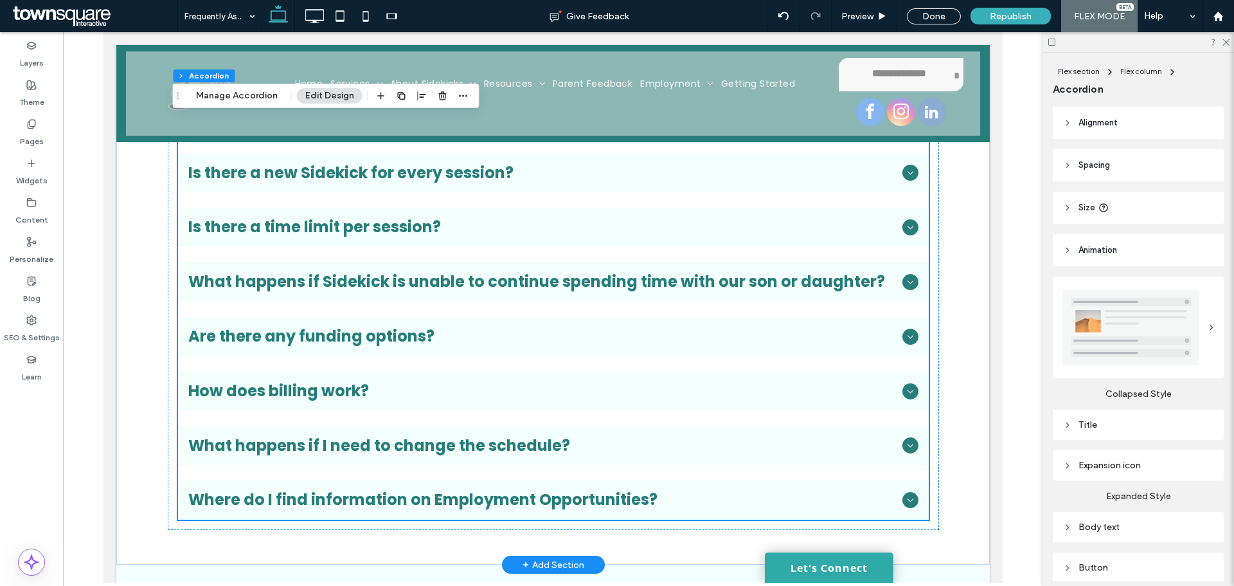
click at [842, 400] on div "How does billing work?" at bounding box center [552, 391] width 751 height 39
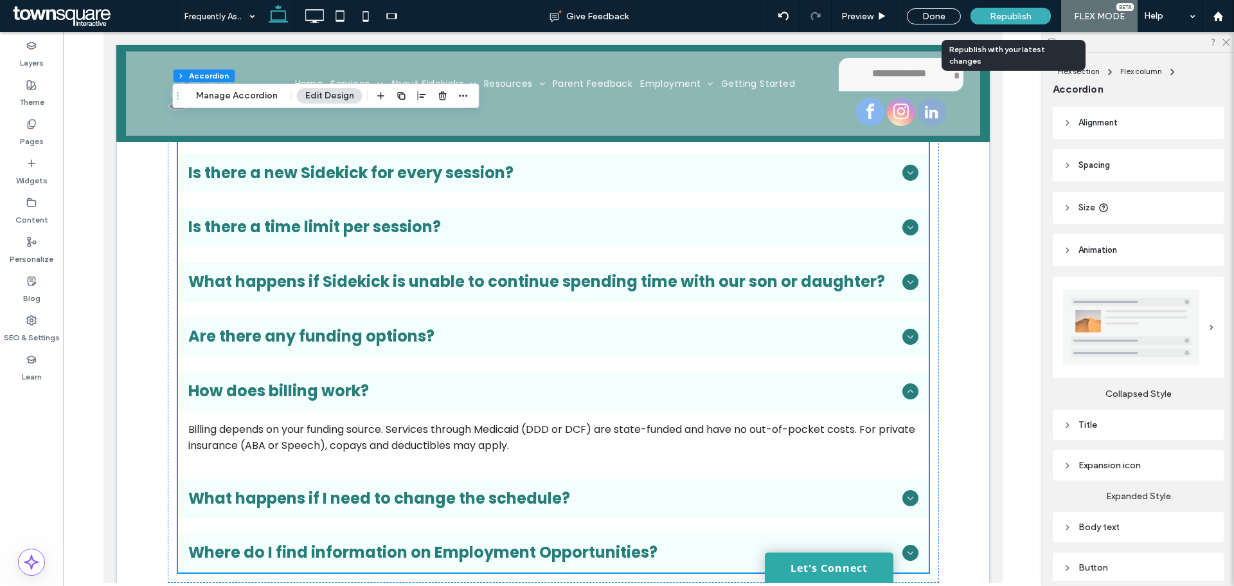
click at [1014, 17] on span "Republish" at bounding box center [1011, 16] width 42 height 11
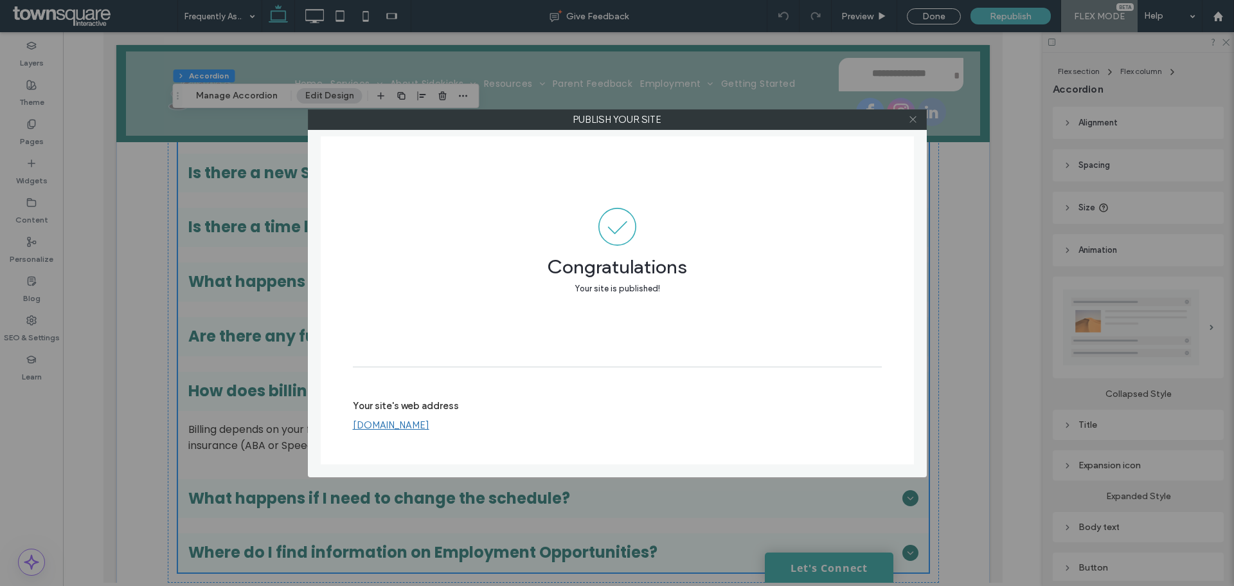
click at [914, 116] on icon at bounding box center [913, 119] width 10 height 10
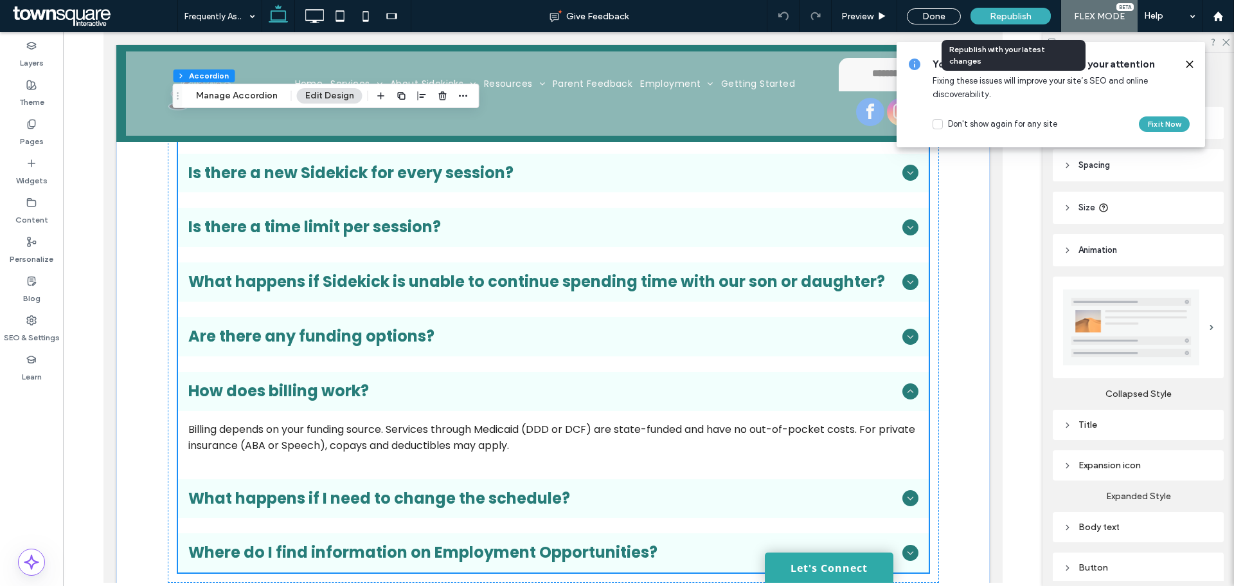
click at [1000, 13] on span "Republish" at bounding box center [1011, 16] width 42 height 11
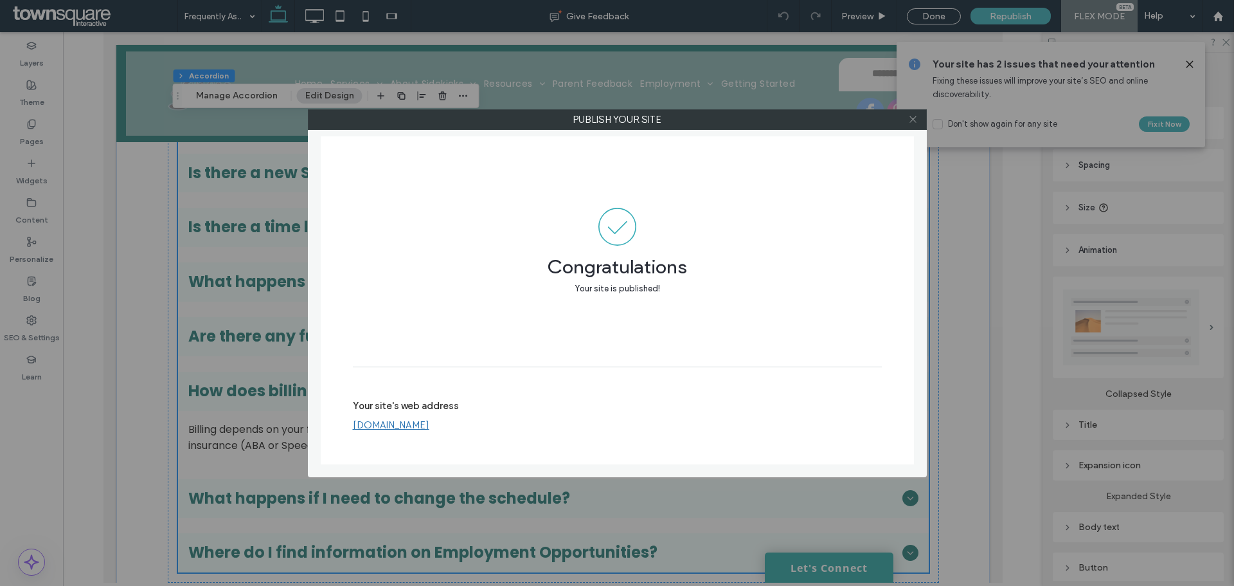
click at [915, 115] on icon at bounding box center [913, 119] width 10 height 10
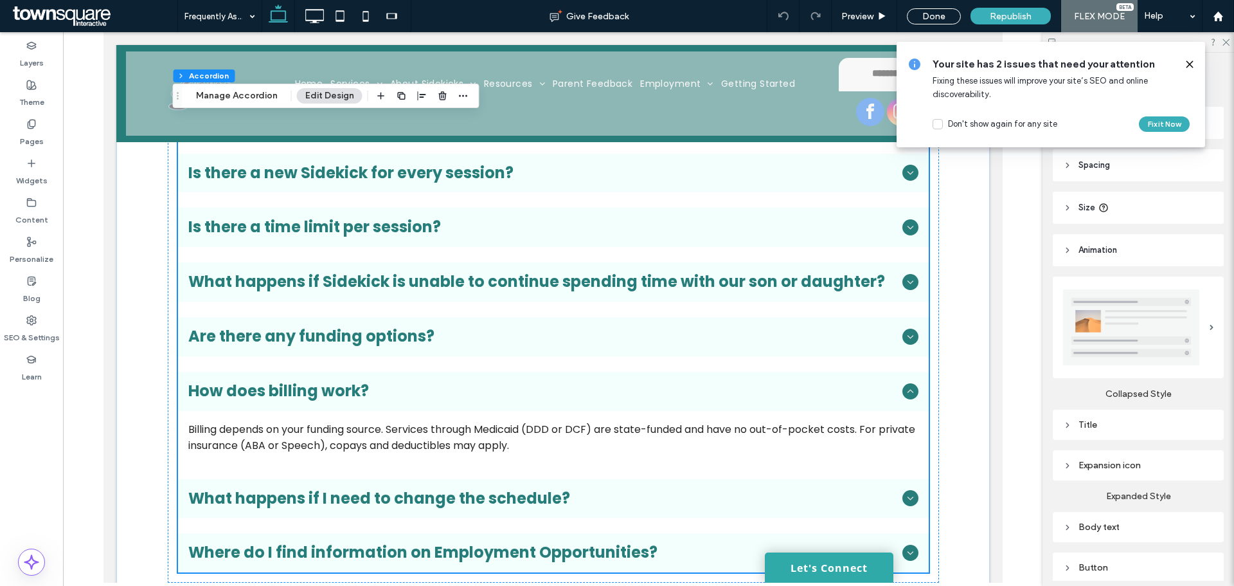
click at [1187, 61] on use at bounding box center [1190, 64] width 6 height 6
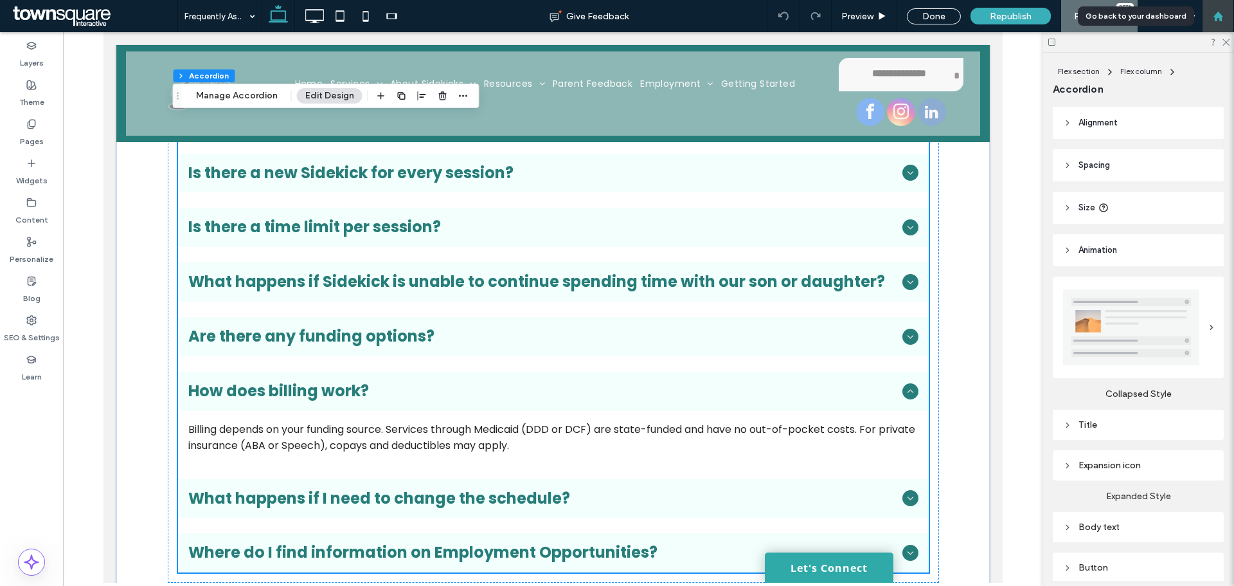
click at [1214, 23] on div at bounding box center [1218, 16] width 32 height 32
